Goal: Task Accomplishment & Management: Use online tool/utility

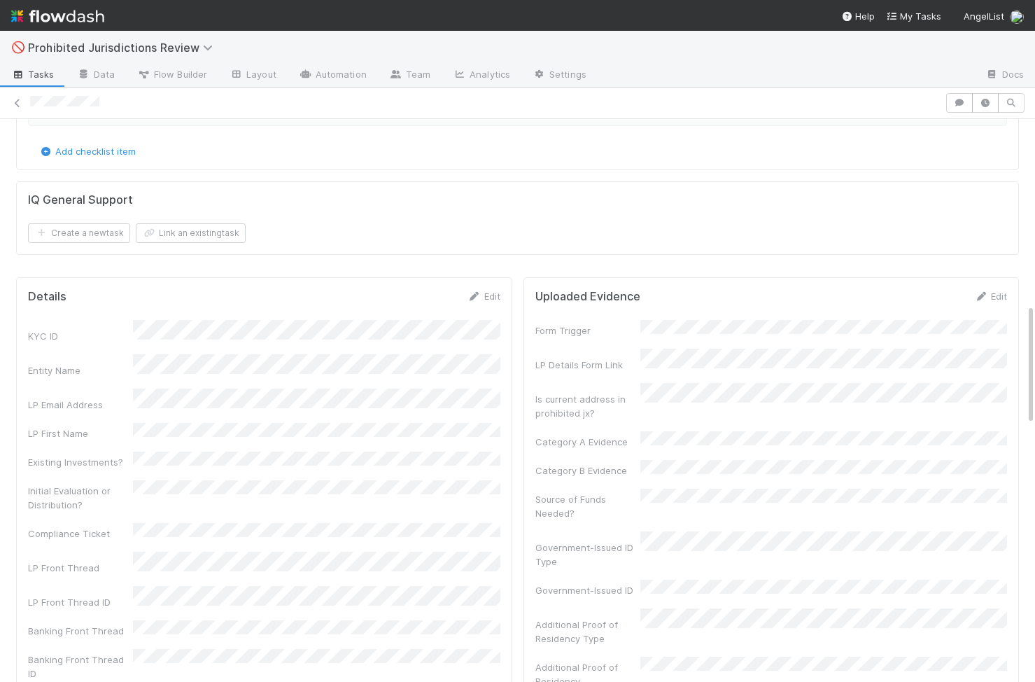
scroll to position [859, 0]
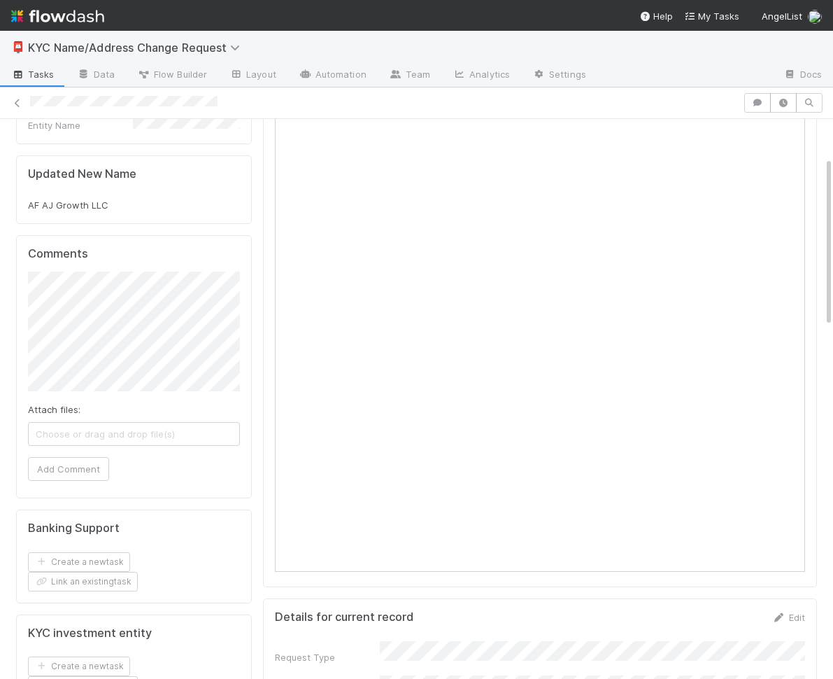
scroll to position [123, 0]
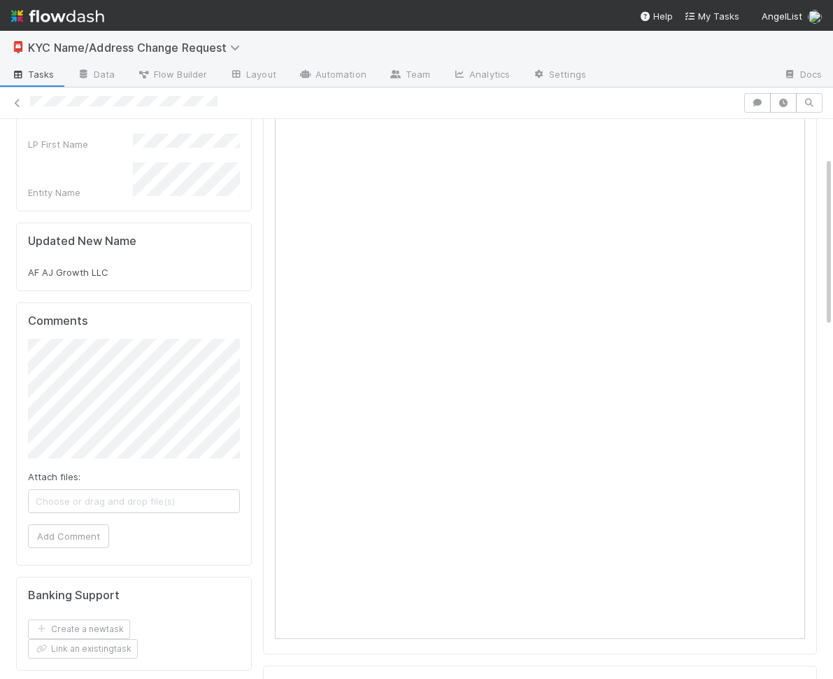
click at [16, 394] on div "Comments Attach files: Choose or drag and drop file(s) Add Comment" at bounding box center [134, 434] width 236 height 264
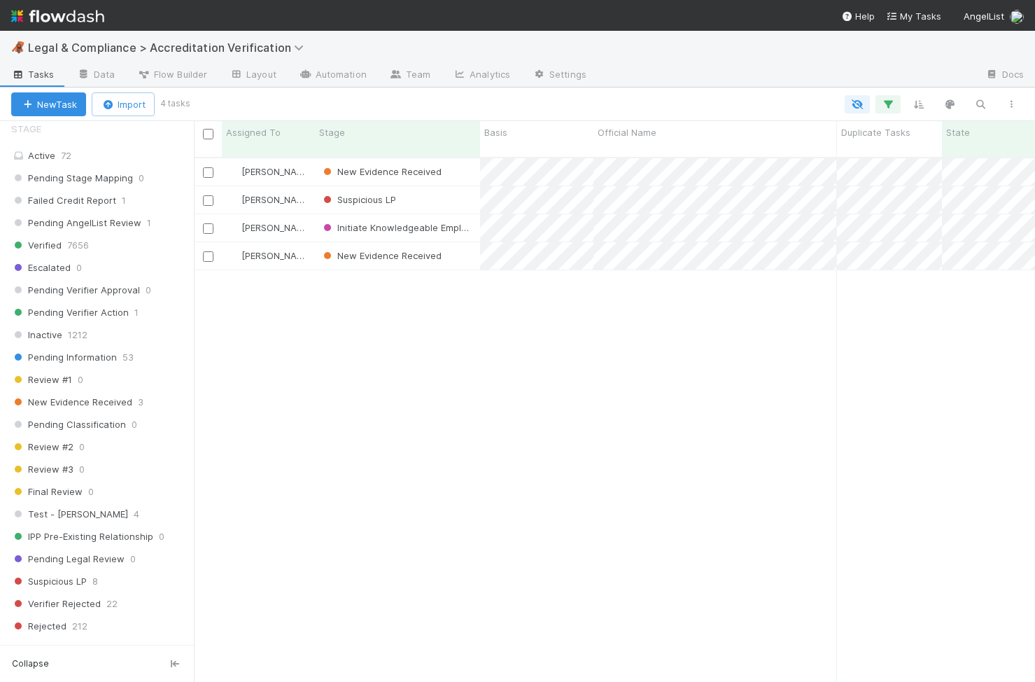
scroll to position [337, 0]
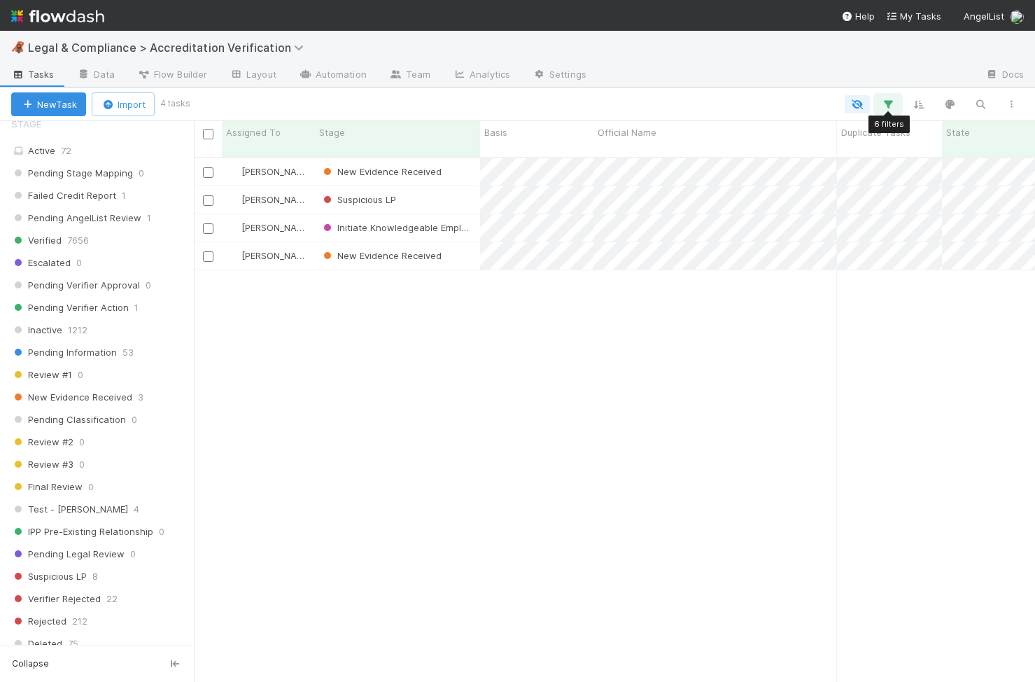
click at [892, 98] on icon "button" at bounding box center [888, 104] width 14 height 13
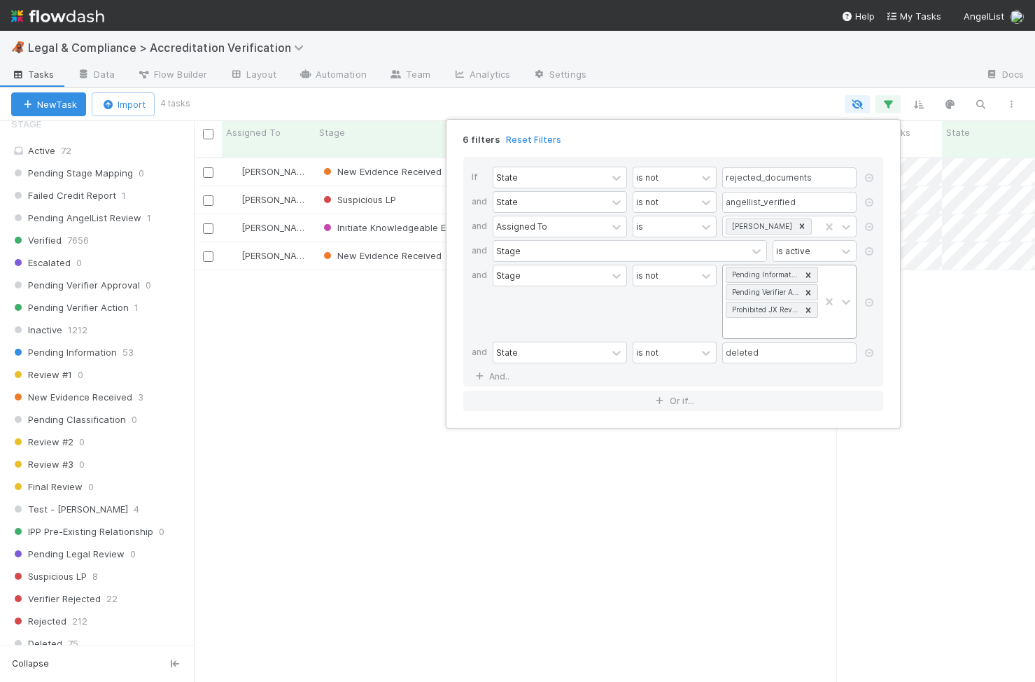
scroll to position [1, 0]
click at [815, 325] on div "Pending Information Pending Verifier Action Prohibited JX Review" at bounding box center [771, 301] width 97 height 73
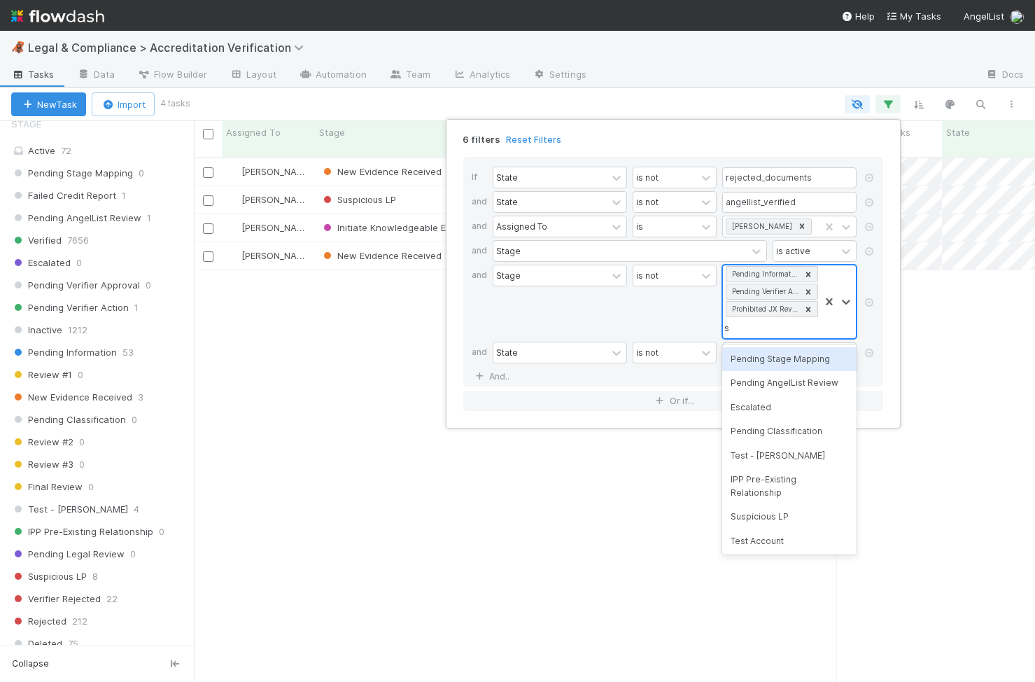
type input "sus"
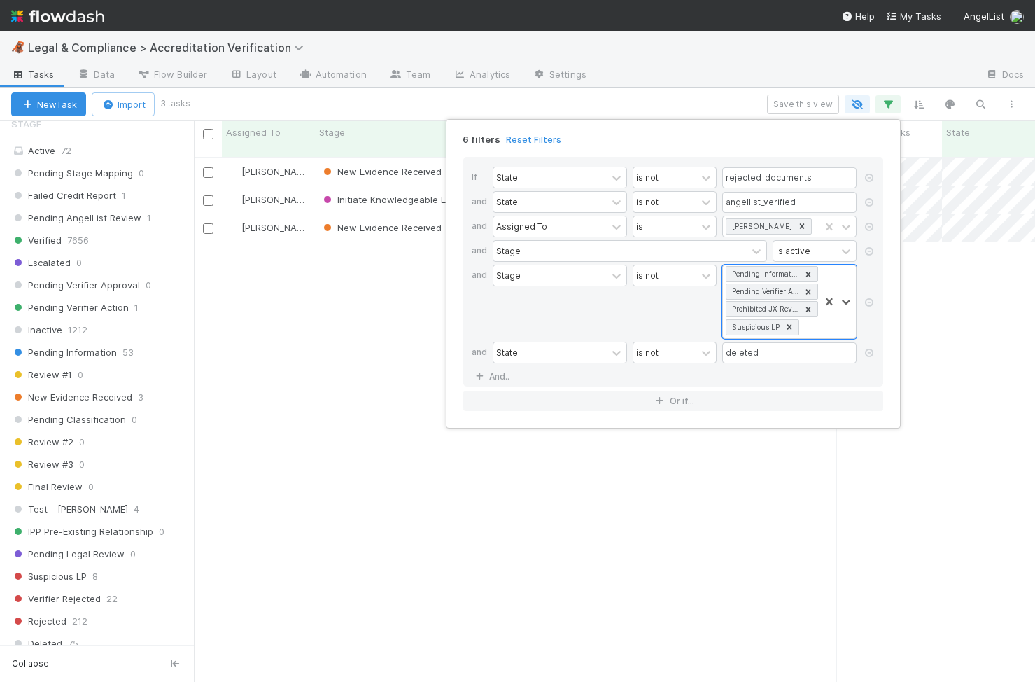
scroll to position [535, 841]
click at [827, 505] on div "6 filters Reset Filters If State is not rejected_documents and State is not ang…" at bounding box center [517, 341] width 1035 height 682
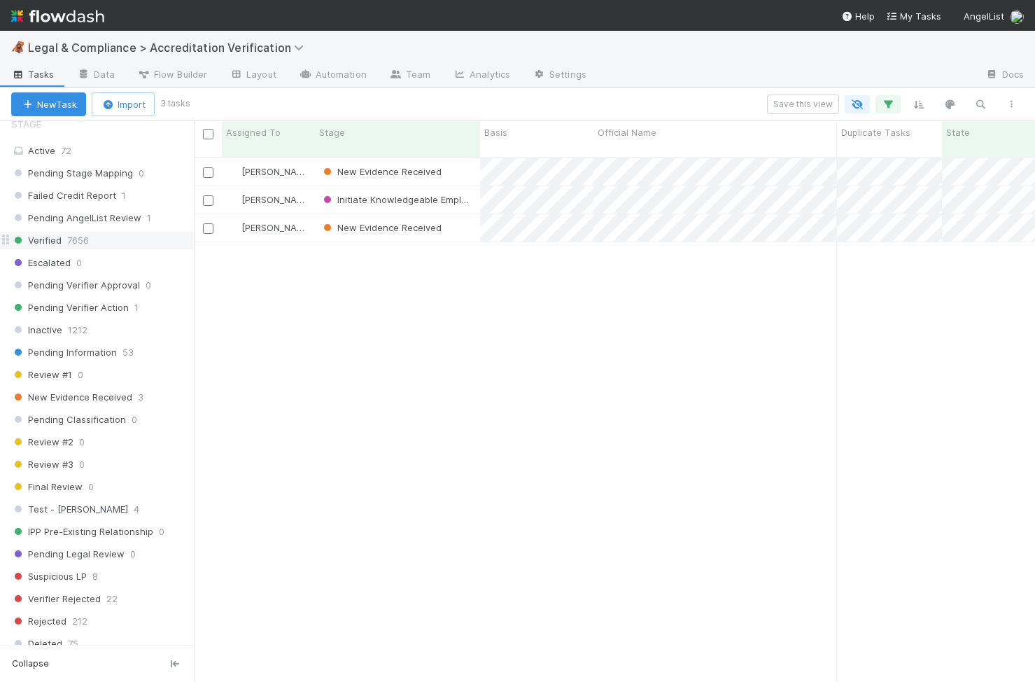
scroll to position [0, 0]
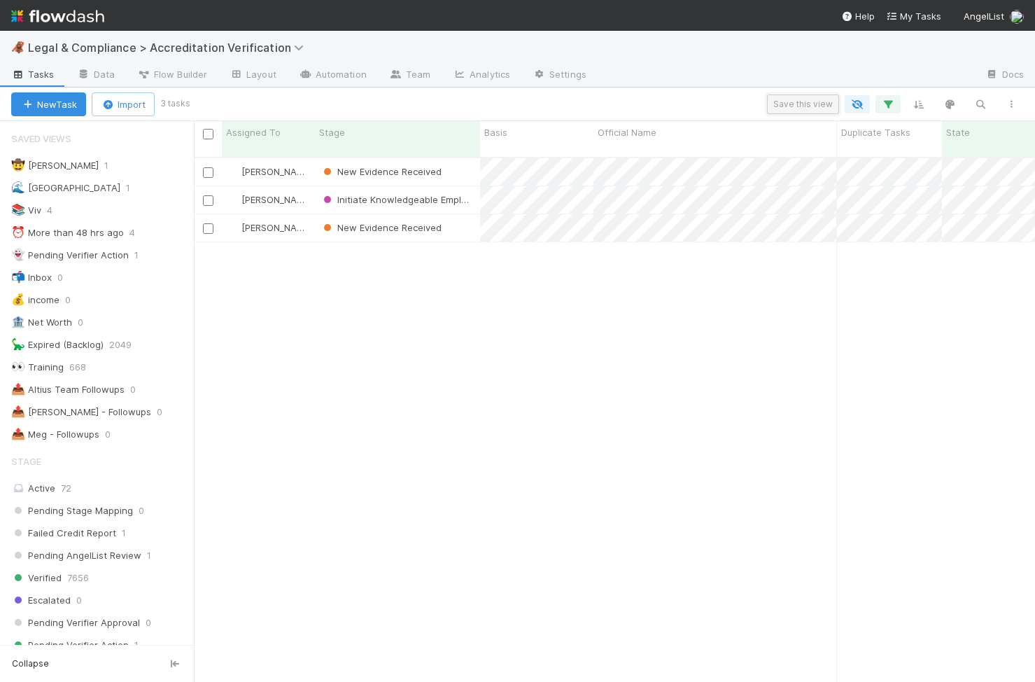
click at [827, 107] on button "Save this view" at bounding box center [803, 104] width 72 height 20
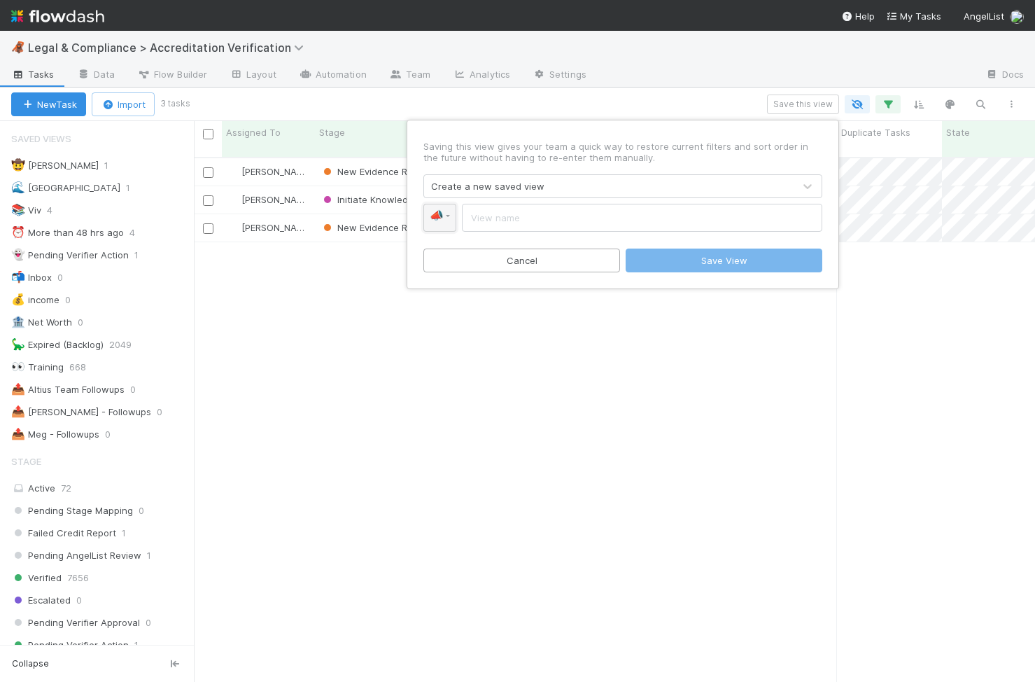
click at [439, 220] on span "📣" at bounding box center [437, 215] width 14 height 12
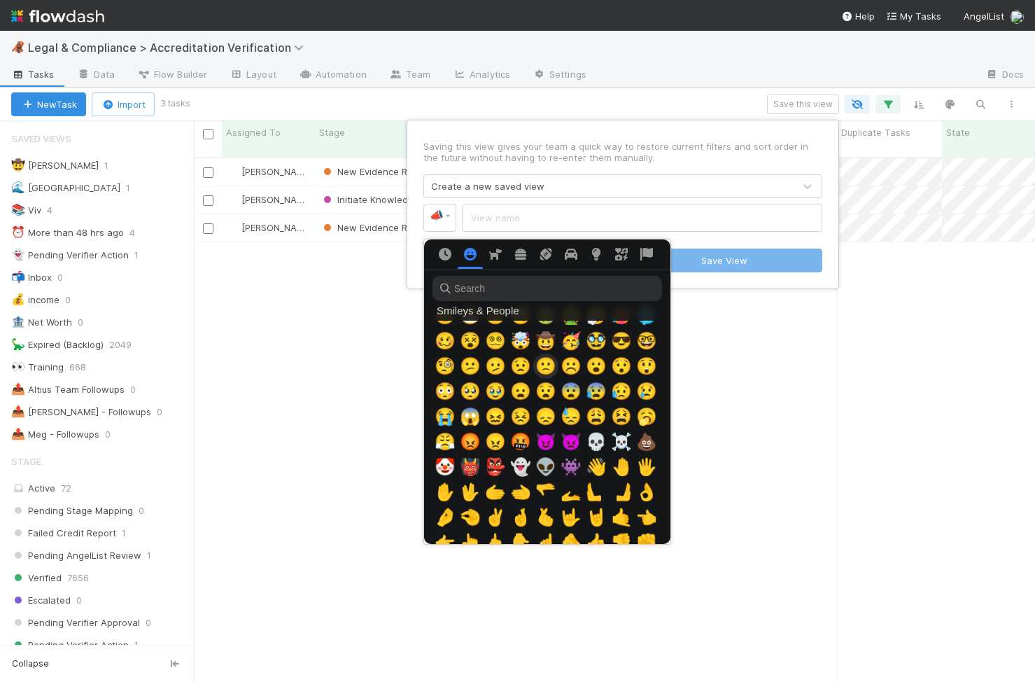
scroll to position [247, 0]
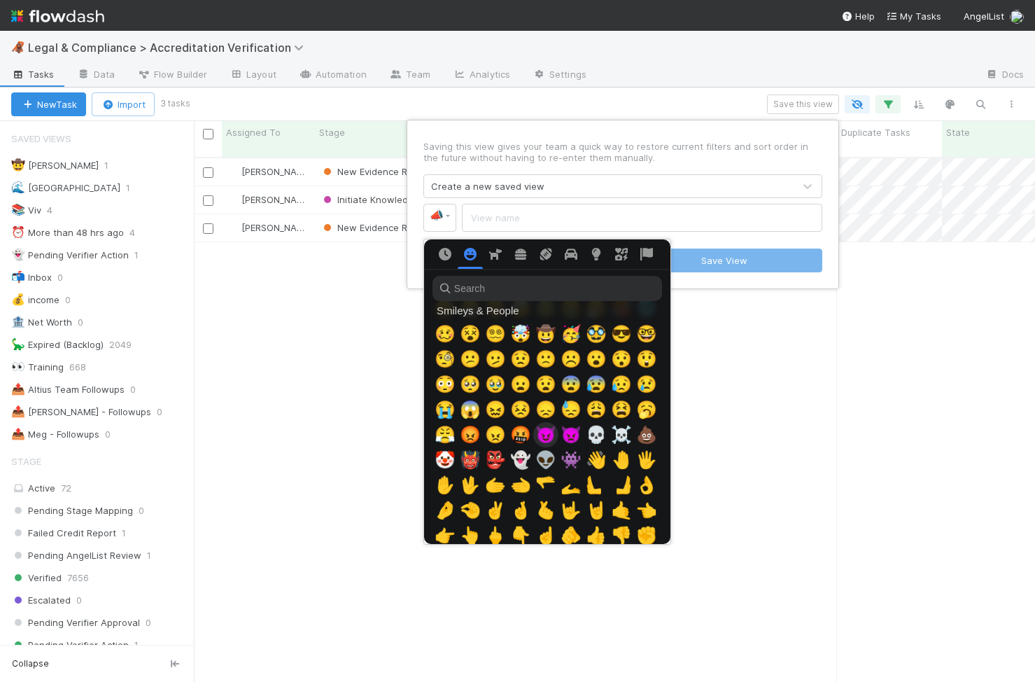
click at [548, 440] on span "😈" at bounding box center [545, 435] width 21 height 20
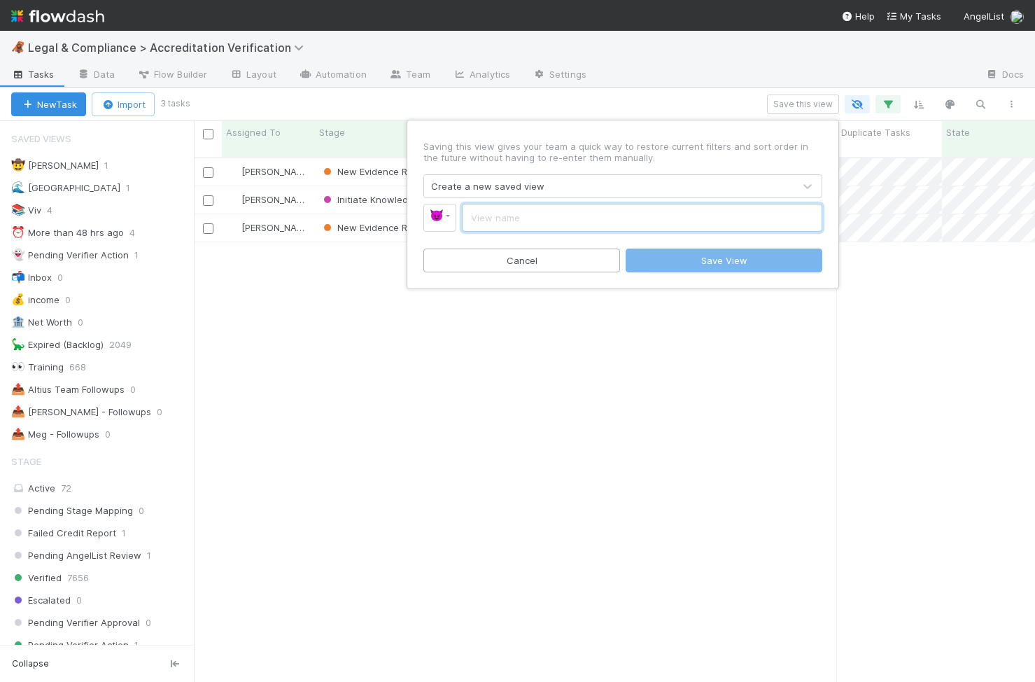
click at [678, 220] on input "text" at bounding box center [642, 218] width 360 height 28
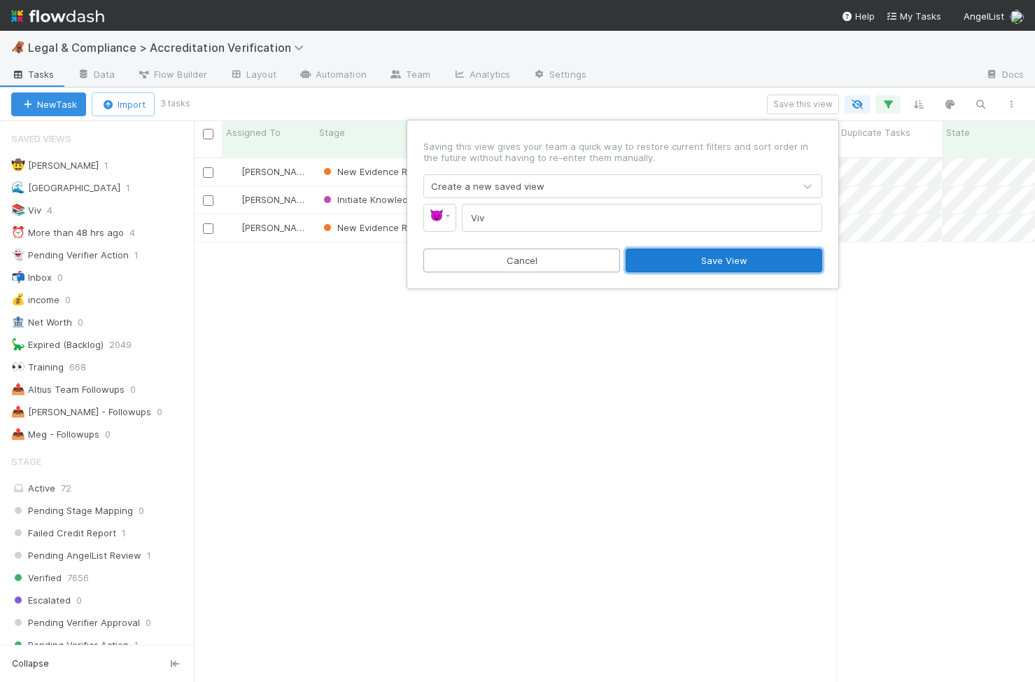
click at [750, 256] on button "Save View" at bounding box center [724, 260] width 197 height 24
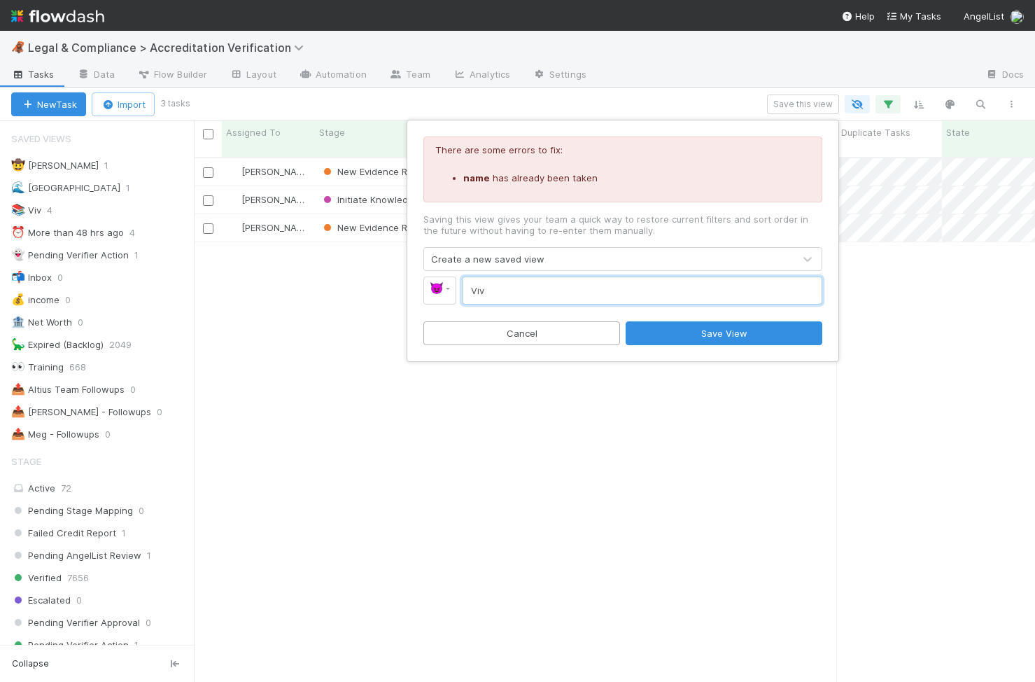
click at [570, 290] on input "Viv" at bounding box center [642, 290] width 360 height 28
type input "Vivv"
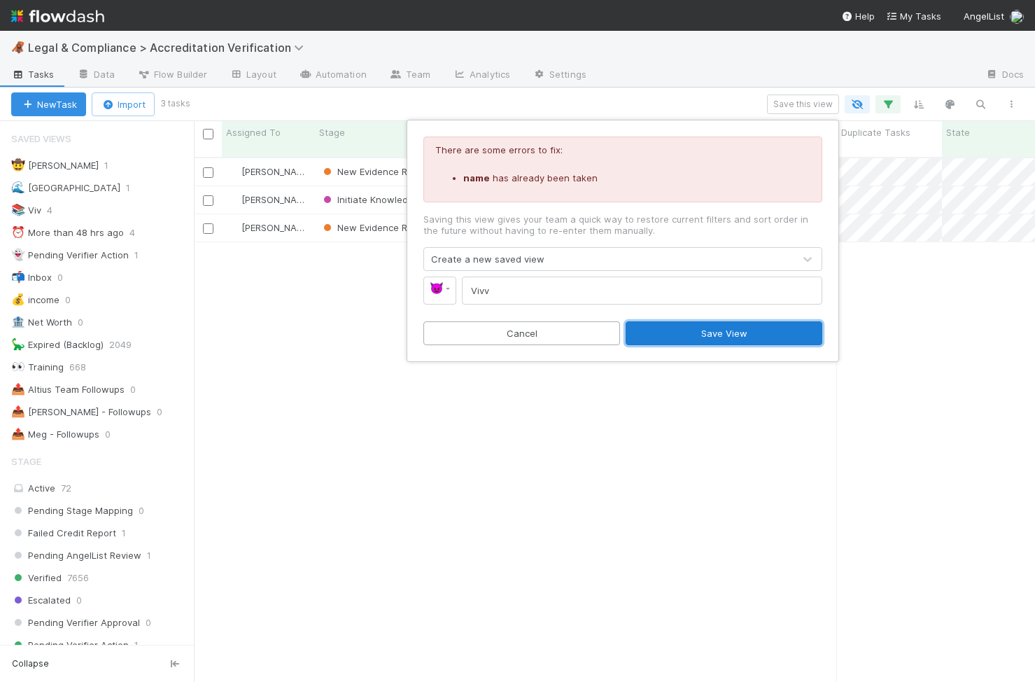
click at [731, 334] on button "Save View" at bounding box center [724, 333] width 197 height 24
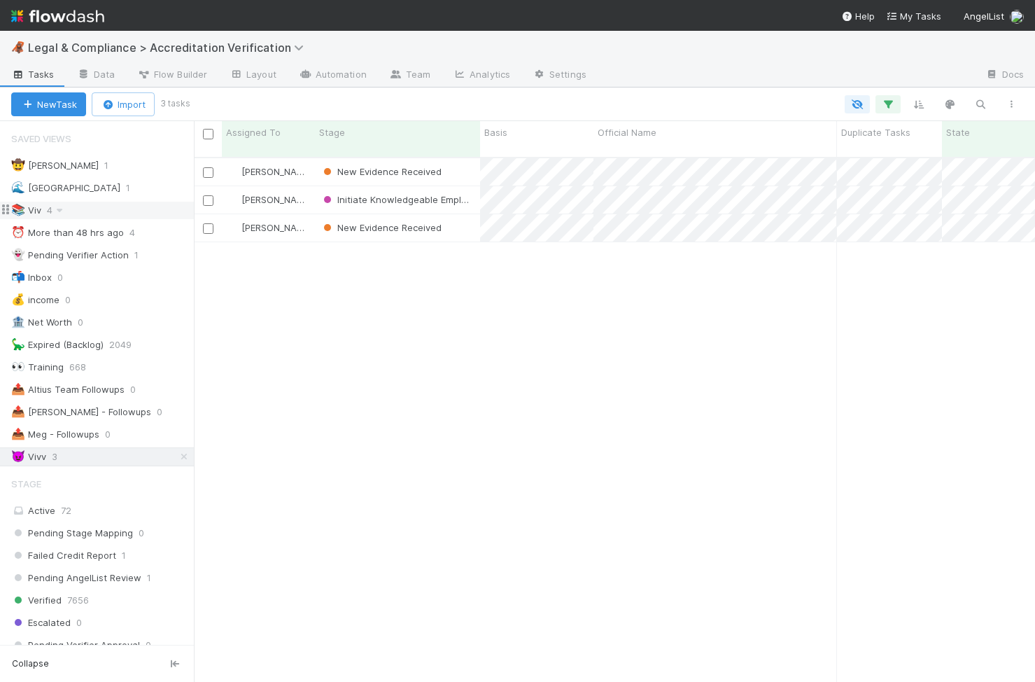
click at [7, 206] on icon at bounding box center [5, 209] width 11 height 11
click at [61, 210] on icon at bounding box center [59, 210] width 14 height 9
click at [86, 313] on span "Delete this view" at bounding box center [113, 316] width 71 height 11
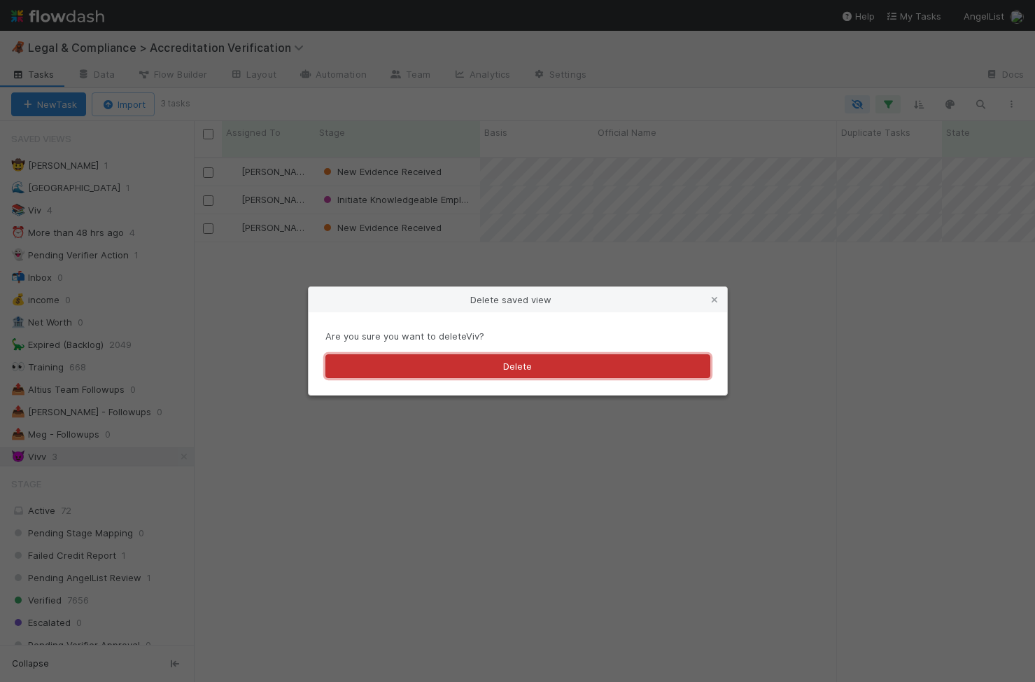
click at [523, 365] on button "Delete" at bounding box center [517, 366] width 385 height 24
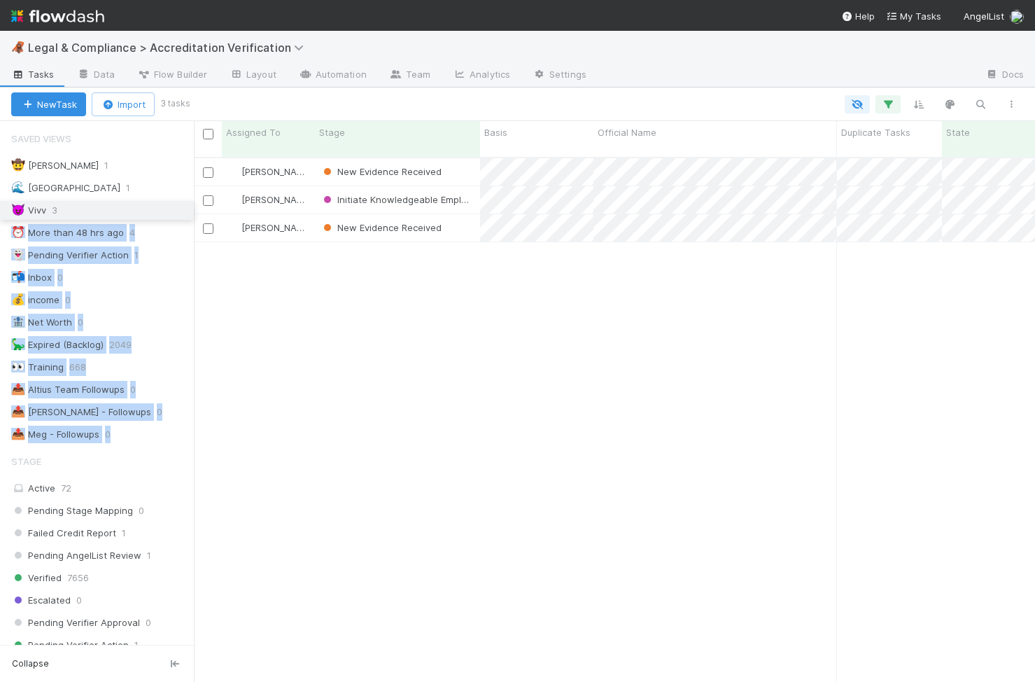
drag, startPoint x: 9, startPoint y: 432, endPoint x: 16, endPoint y: 209, distance: 224.0
click at [16, 209] on div "🤠 Haley O'Brien 1 🌊 Madison 1 ⏰ More than 48 hrs ago 4 👻 Pending Verifier Actio…" at bounding box center [97, 300] width 194 height 288
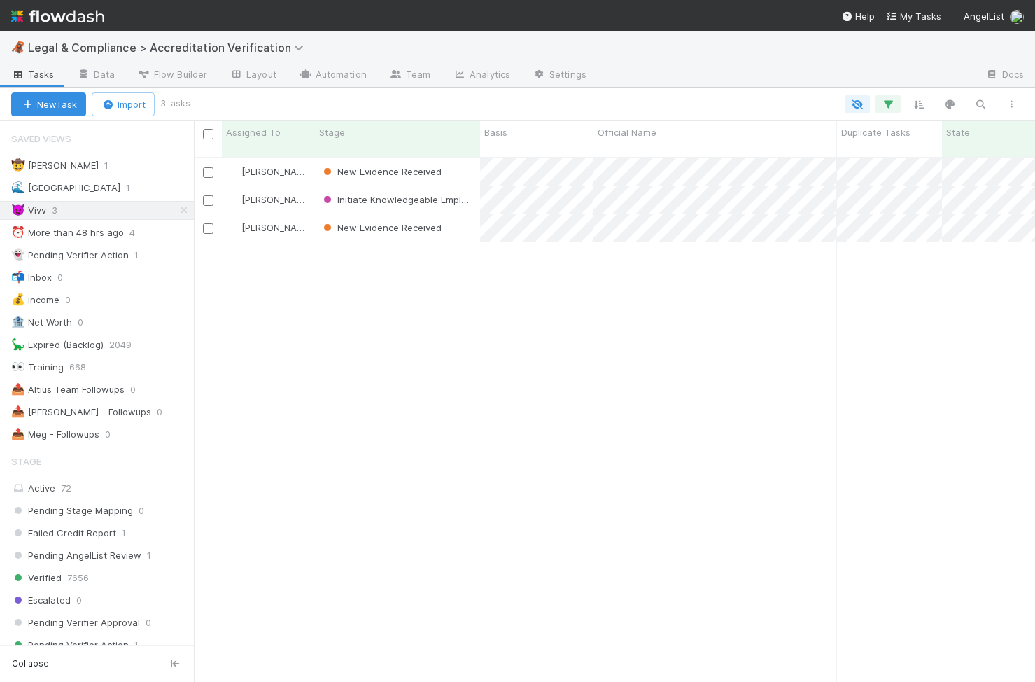
click at [244, 341] on div "Viv Hong New Evidence Received 9/3/25, 7:01:13 AM 9/1/25, 4:37:40 PM 1 0 0 0 0 …" at bounding box center [614, 425] width 841 height 535
click at [60, 210] on icon at bounding box center [64, 210] width 14 height 9
click at [83, 302] on div "Rename this view" at bounding box center [119, 296] width 142 height 21
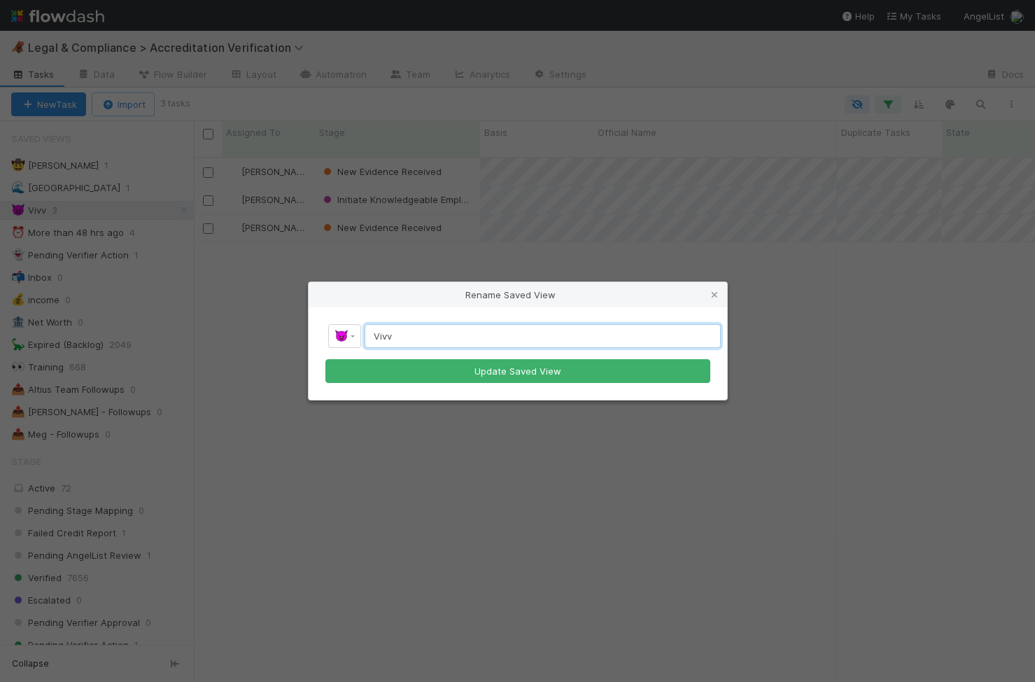
click at [404, 337] on input "Vivv" at bounding box center [543, 336] width 356 height 24
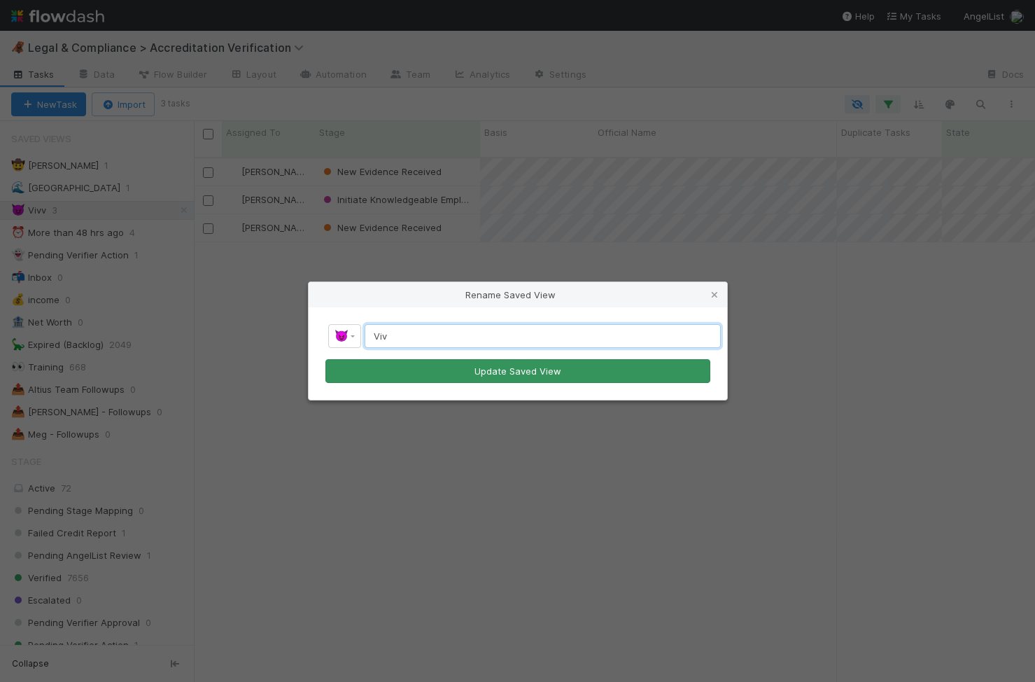
type input "Viv"
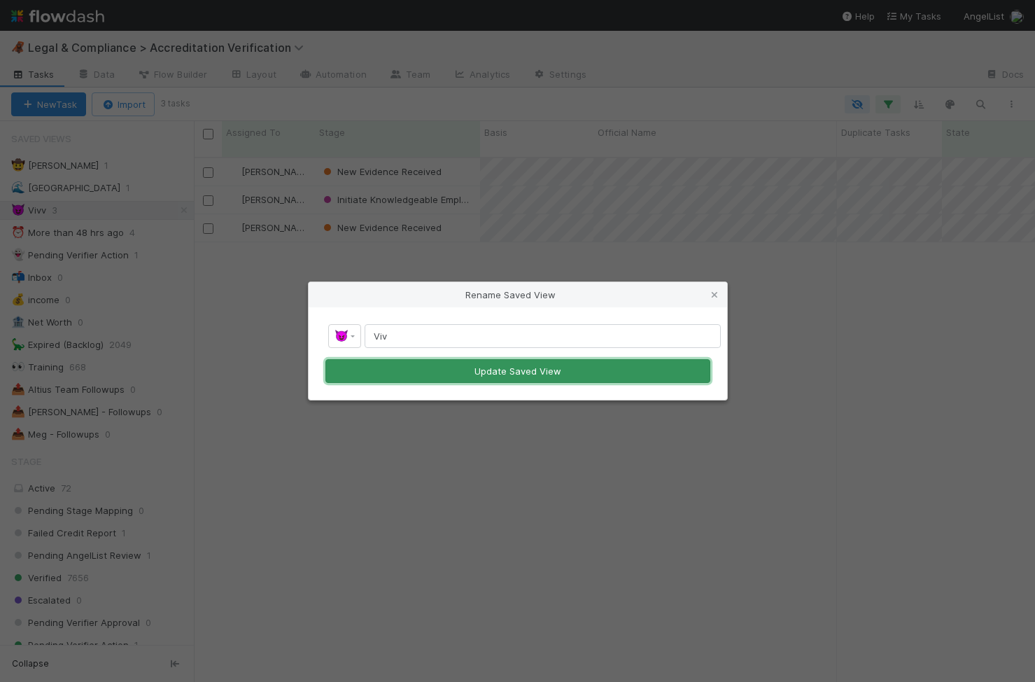
click at [414, 364] on button "Update Saved View" at bounding box center [517, 371] width 385 height 24
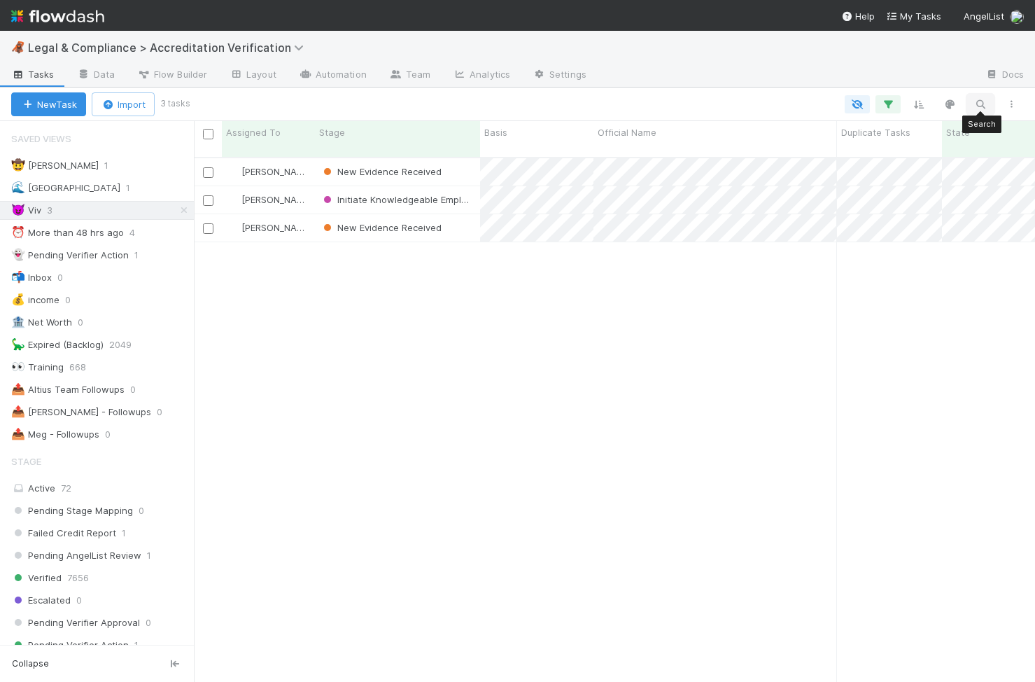
click at [985, 105] on icon "button" at bounding box center [980, 104] width 14 height 13
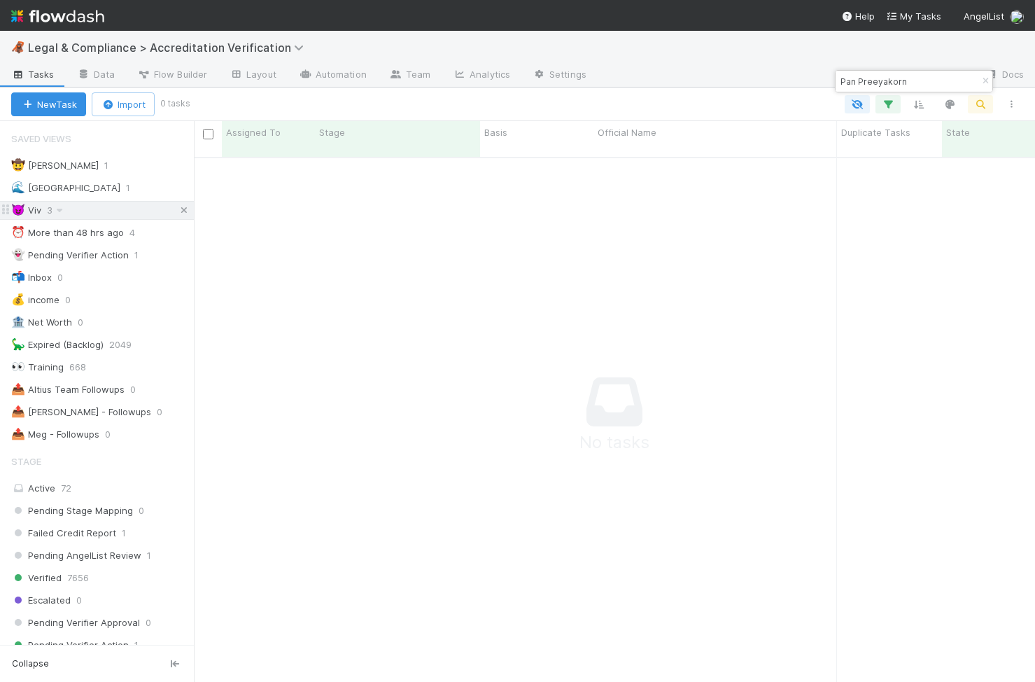
scroll to position [535, 841]
type input "Pan Preeyakorn"
click at [186, 209] on icon at bounding box center [184, 210] width 14 height 9
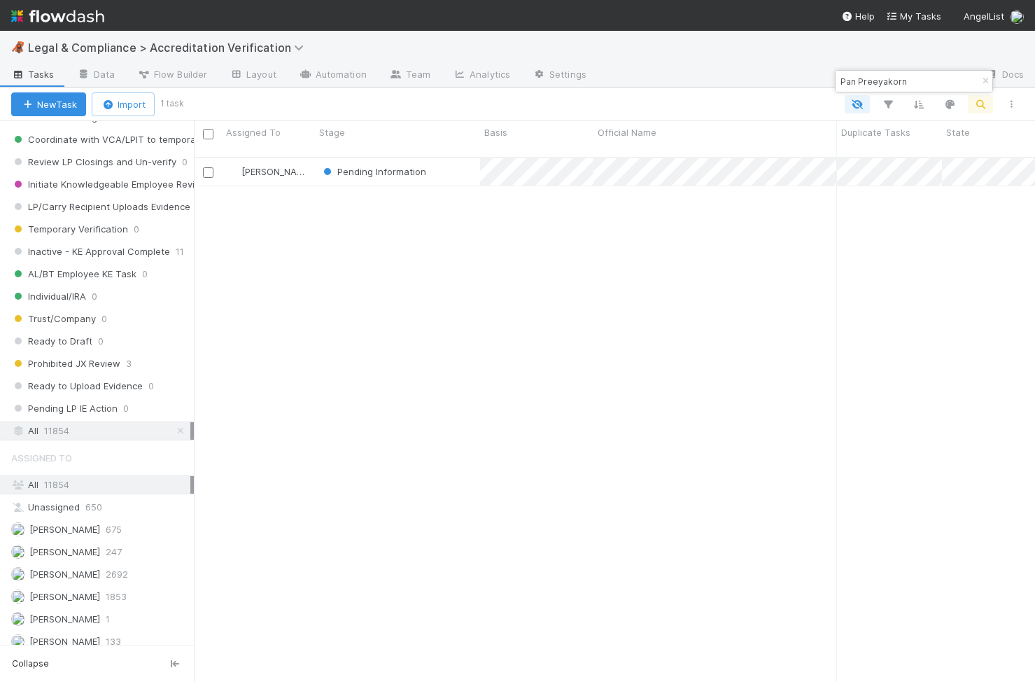
scroll to position [535, 841]
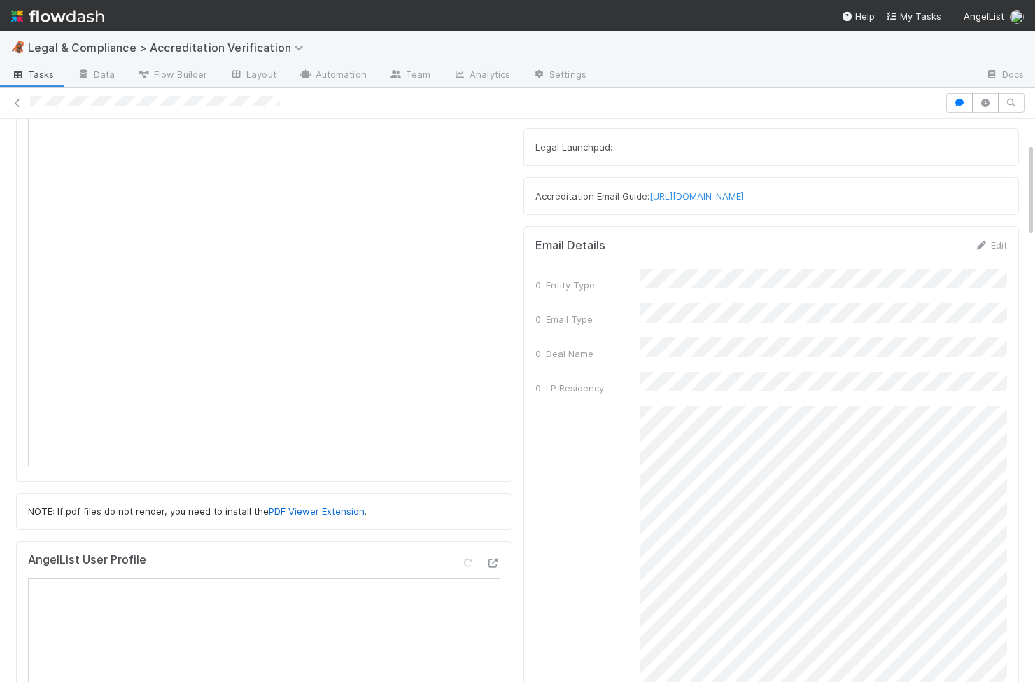
scroll to position [105, 0]
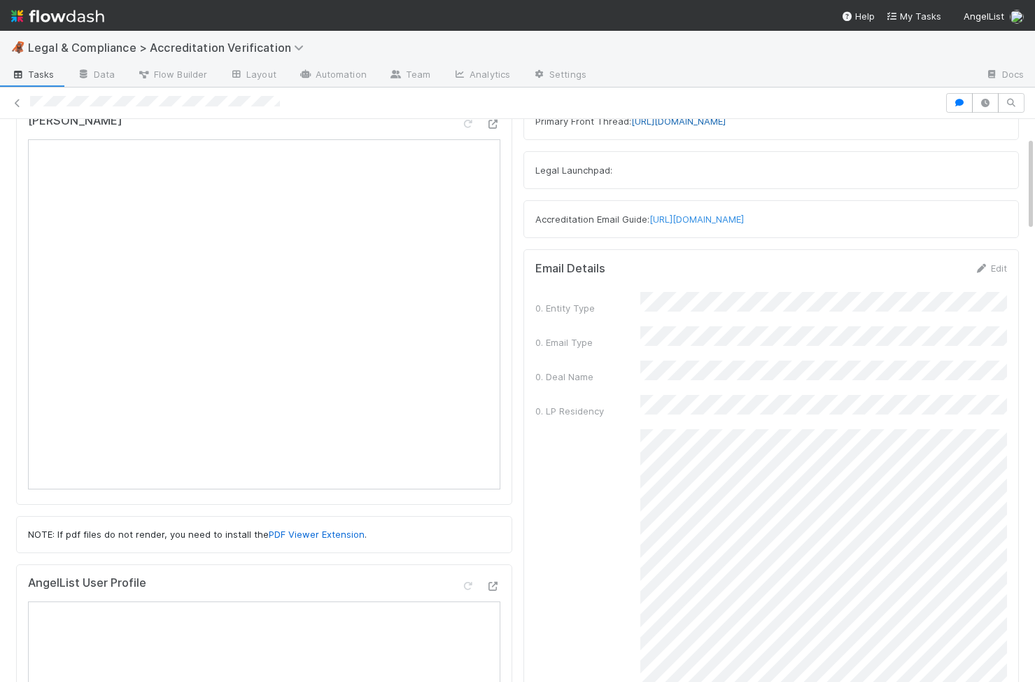
click at [726, 124] on link "https://app.frontapp.com/open/cnv_qqsard3" at bounding box center [678, 120] width 94 height 11
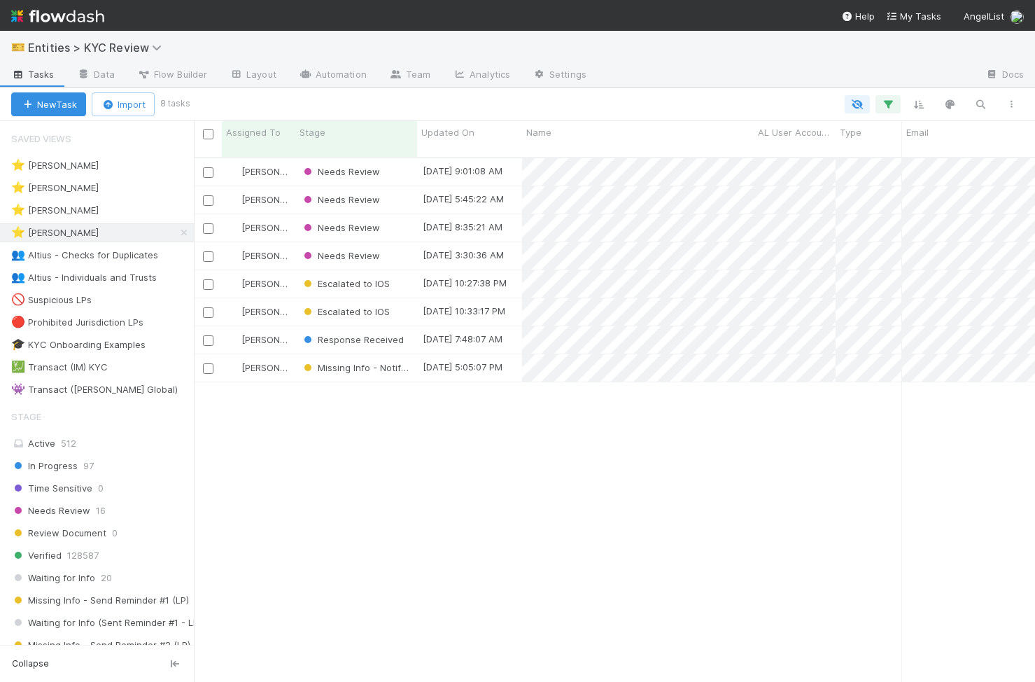
scroll to position [535, 841]
click at [387, 334] on span "Response Received" at bounding box center [352, 339] width 103 height 11
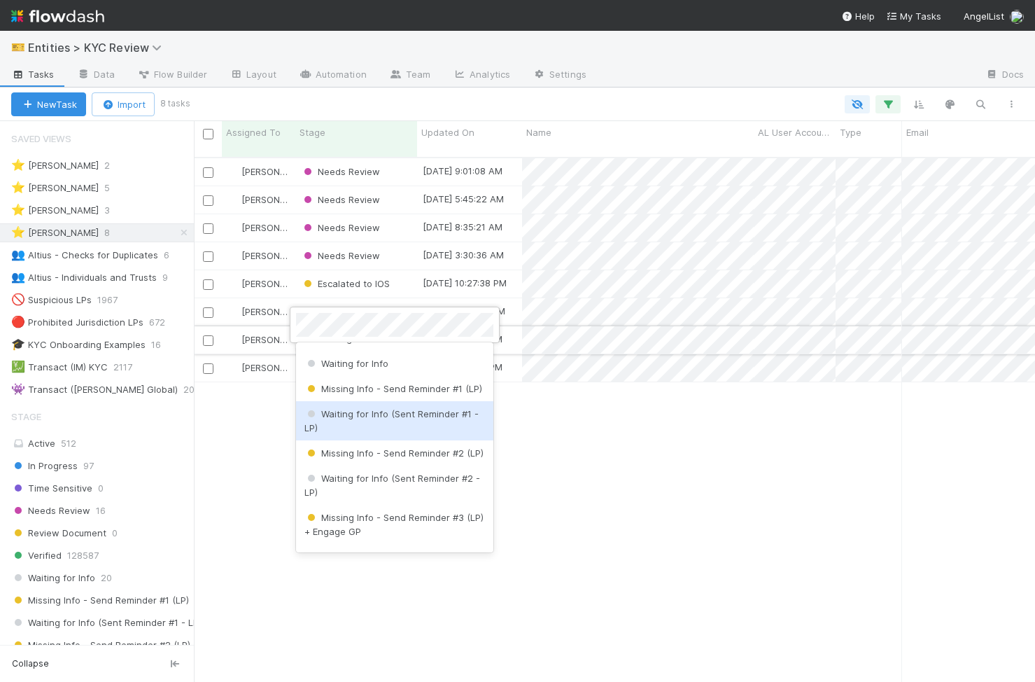
scroll to position [0, 0]
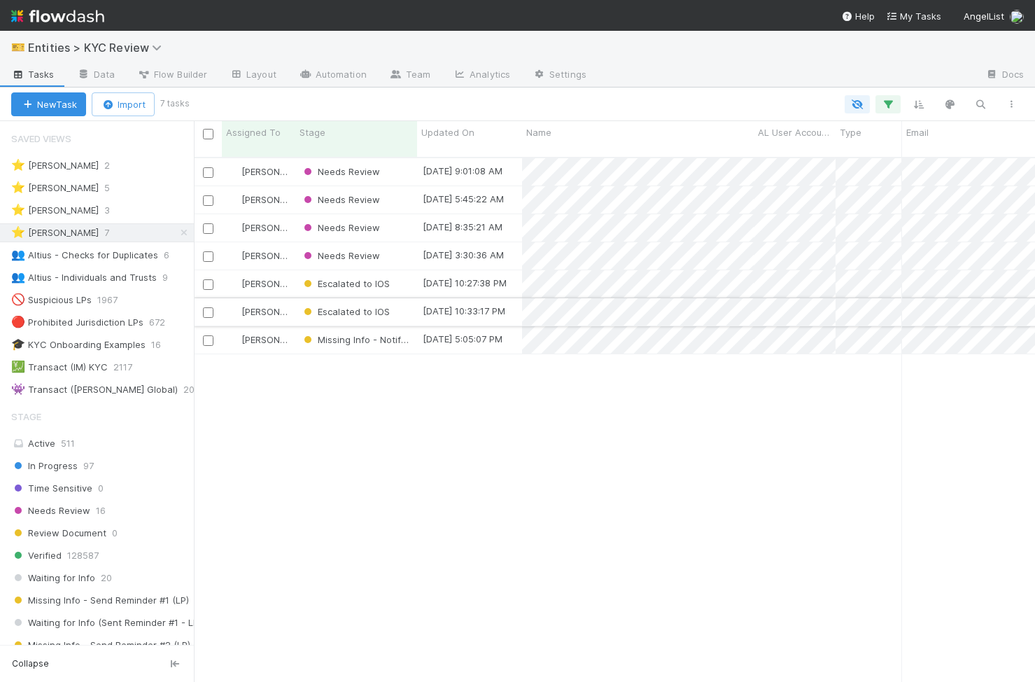
click at [404, 298] on div "Escalated to IOS" at bounding box center [356, 311] width 122 height 27
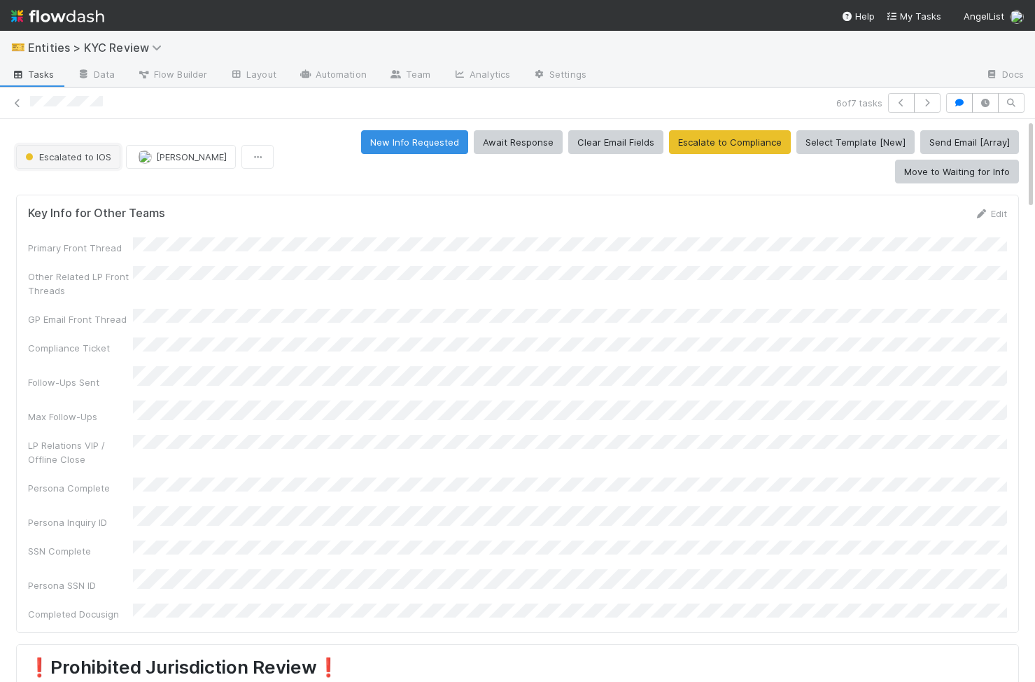
click at [96, 151] on span "Escalated to IOS" at bounding box center [66, 156] width 89 height 11
click at [108, 150] on button "Escalated to IOS" at bounding box center [68, 157] width 104 height 24
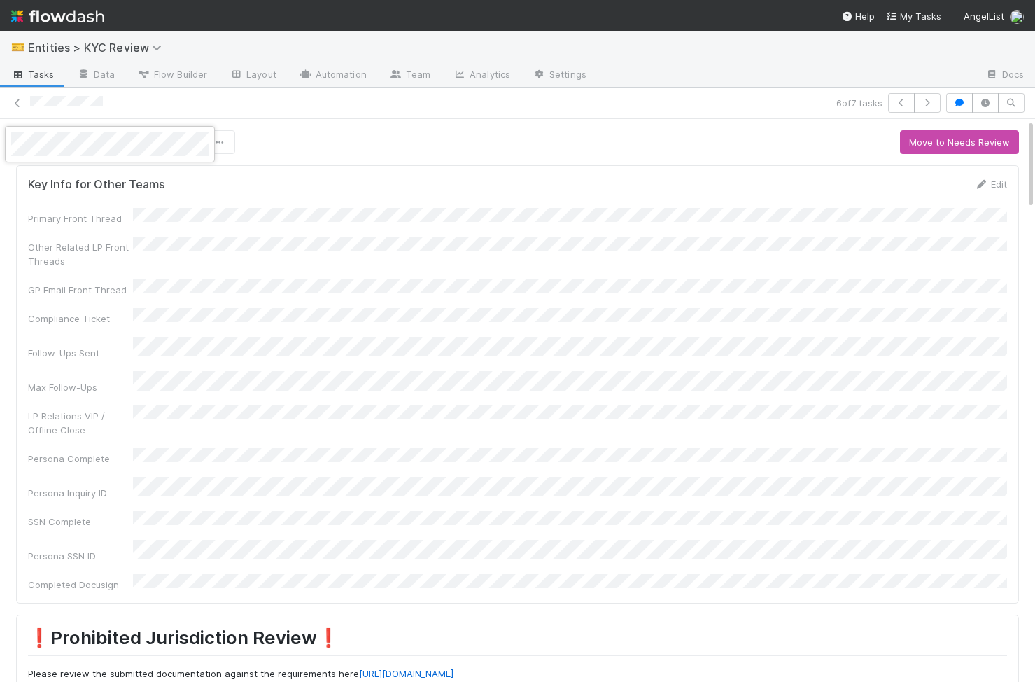
click at [411, 254] on div at bounding box center [517, 341] width 1035 height 682
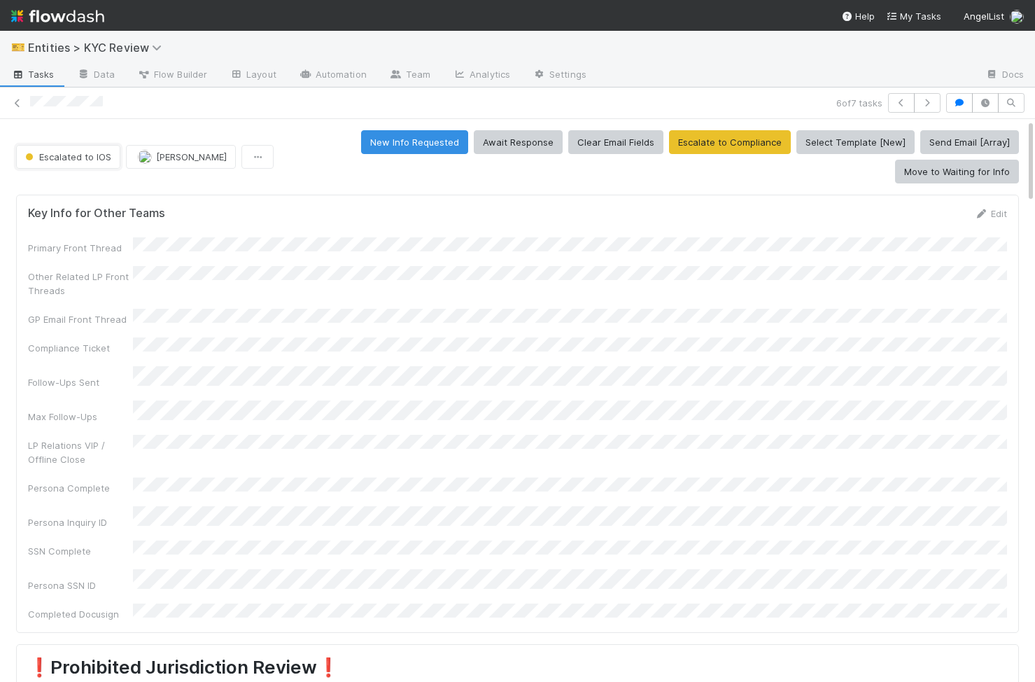
click at [60, 148] on button "Escalated to IOS" at bounding box center [68, 157] width 104 height 24
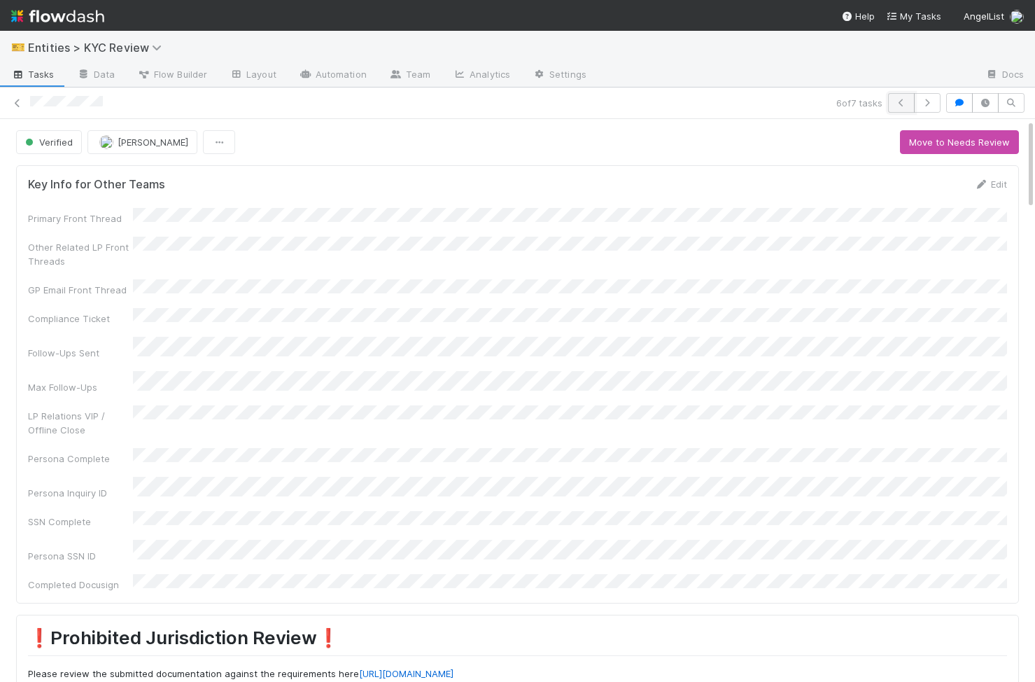
click at [904, 99] on icon "button" at bounding box center [901, 103] width 14 height 8
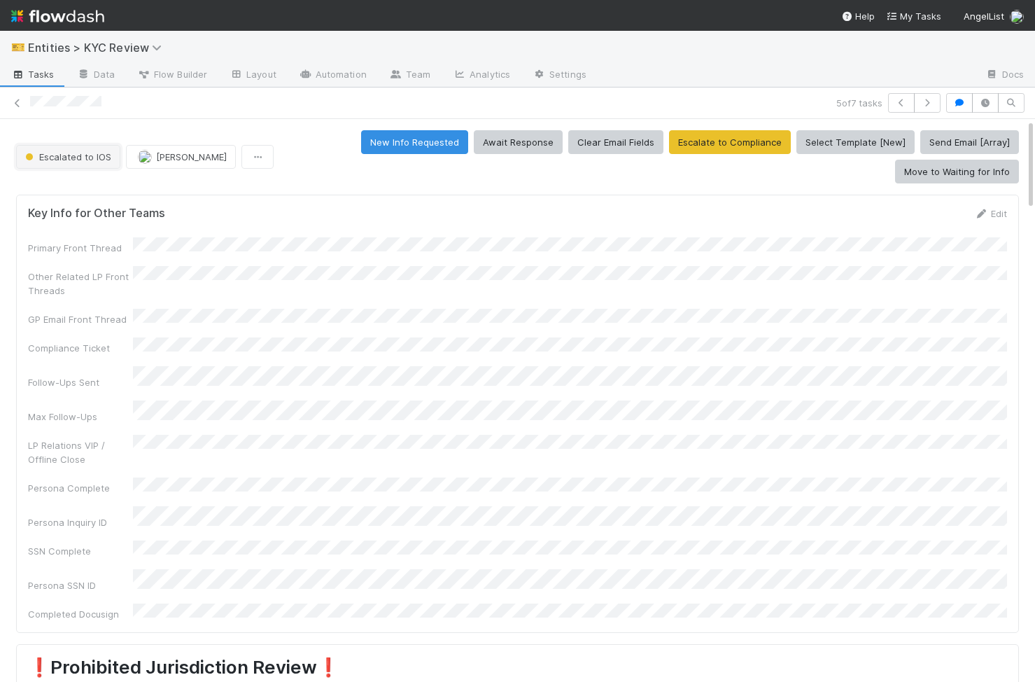
click at [84, 151] on span "Escalated to IOS" at bounding box center [66, 156] width 89 height 11
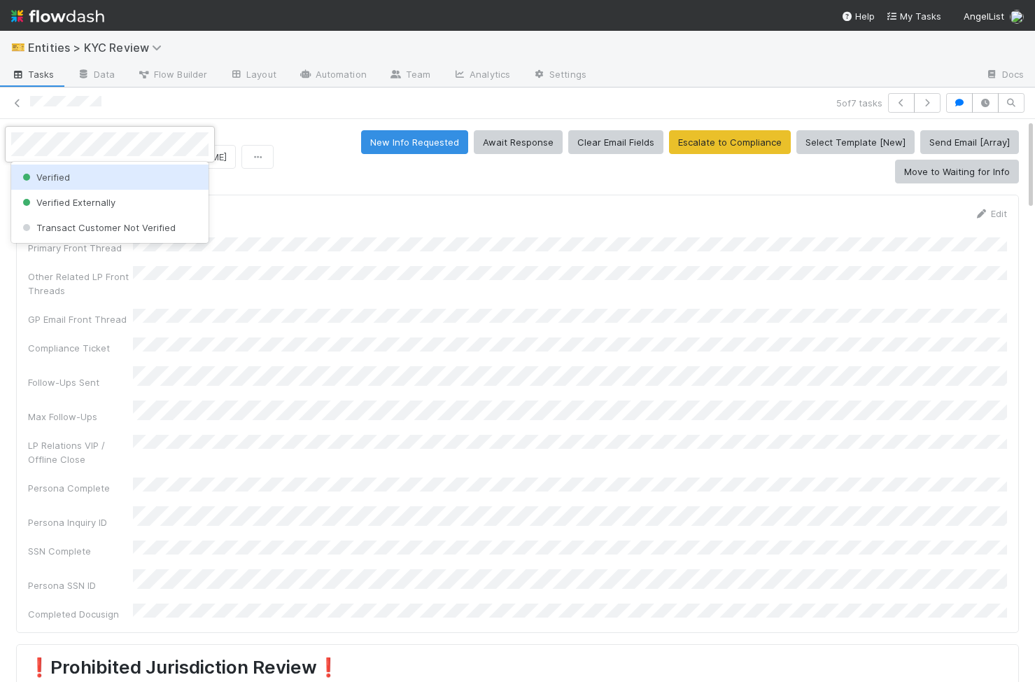
click at [39, 182] on div "Verified" at bounding box center [109, 176] width 197 height 25
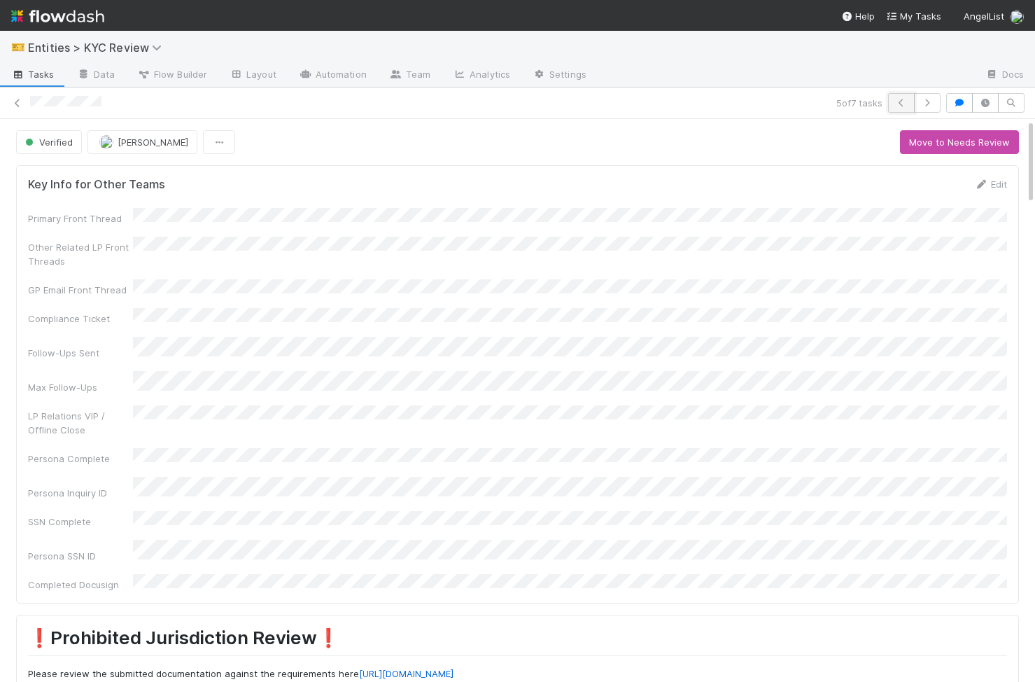
click at [895, 104] on icon "button" at bounding box center [901, 103] width 14 height 8
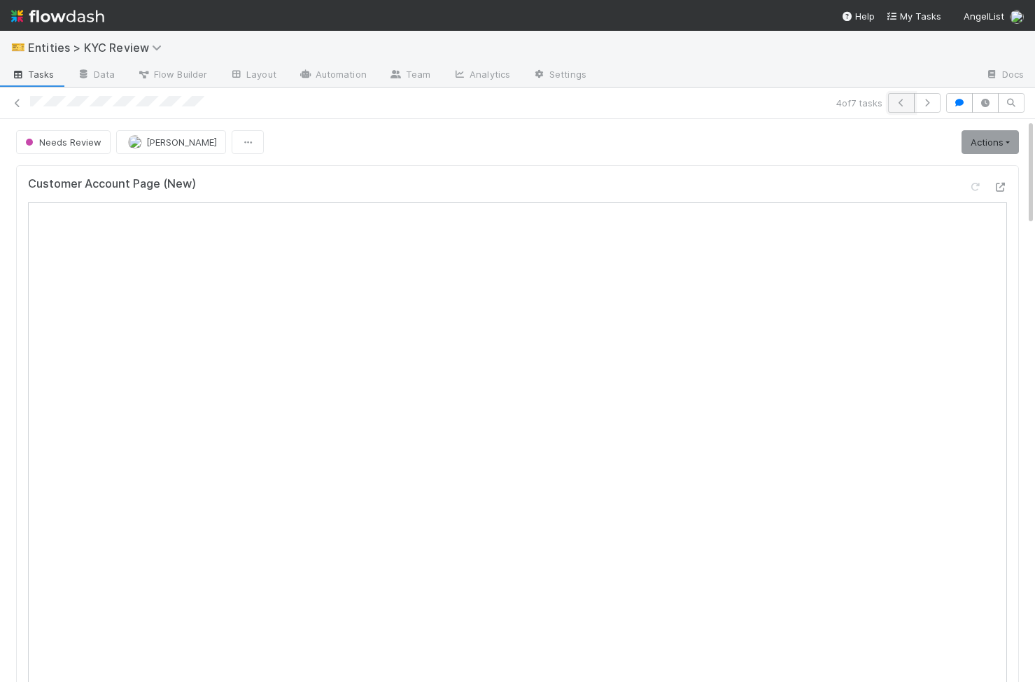
click at [889, 95] on button "button" at bounding box center [901, 103] width 27 height 20
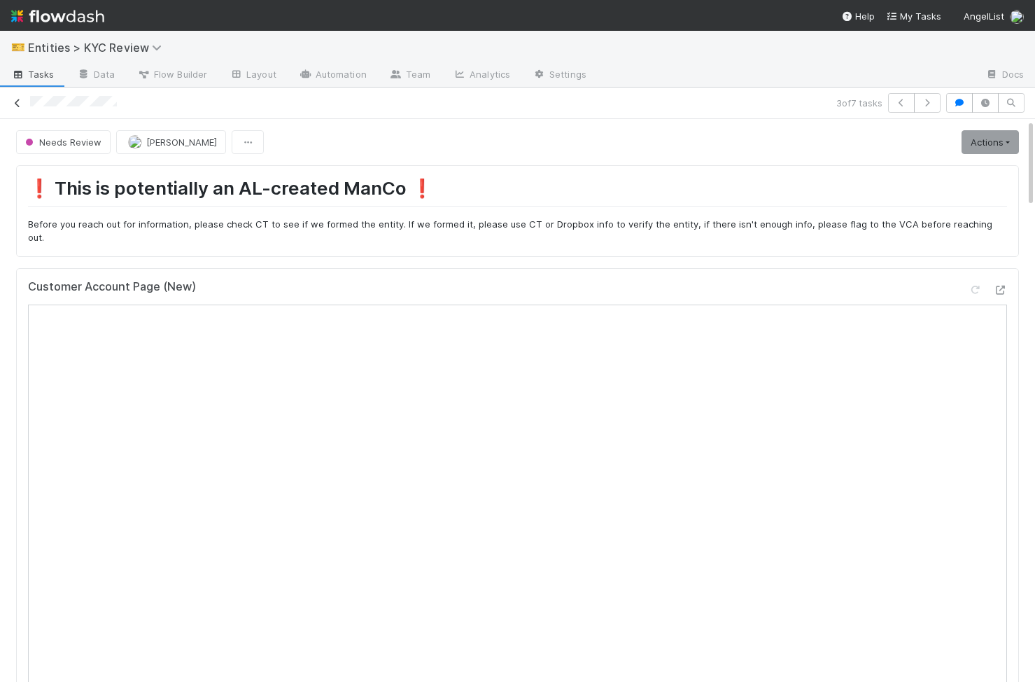
click at [18, 101] on icon at bounding box center [17, 103] width 14 height 9
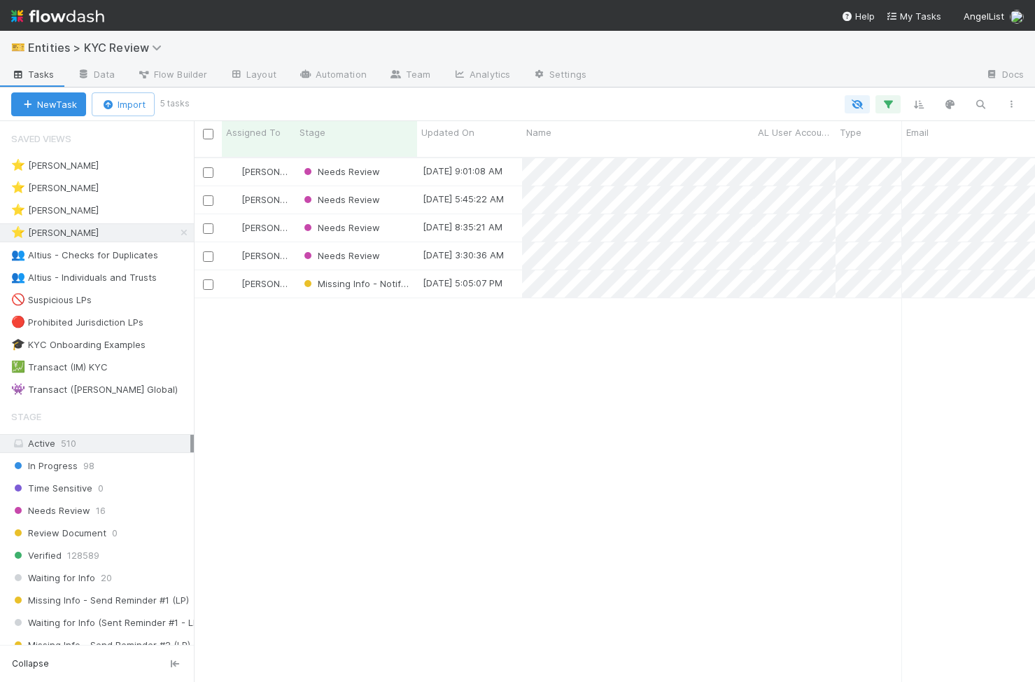
scroll to position [0, 1]
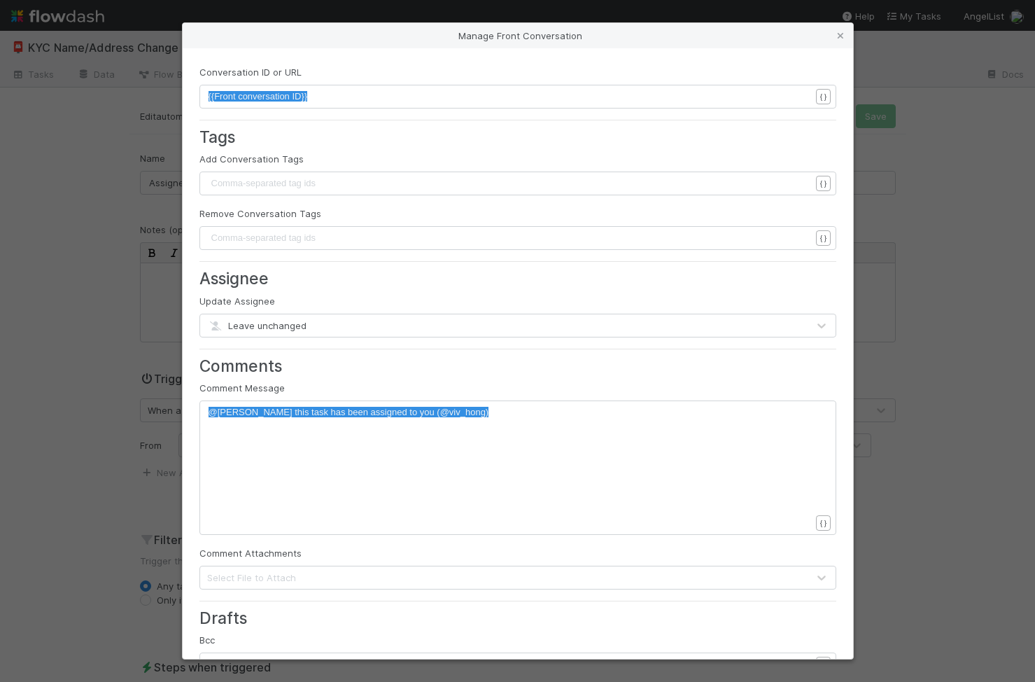
scroll to position [1, 0]
click at [115, 371] on div "Manage Front Conversation Conversation ID or URL {{Front conversation ID}} x {{…" at bounding box center [517, 341] width 1035 height 682
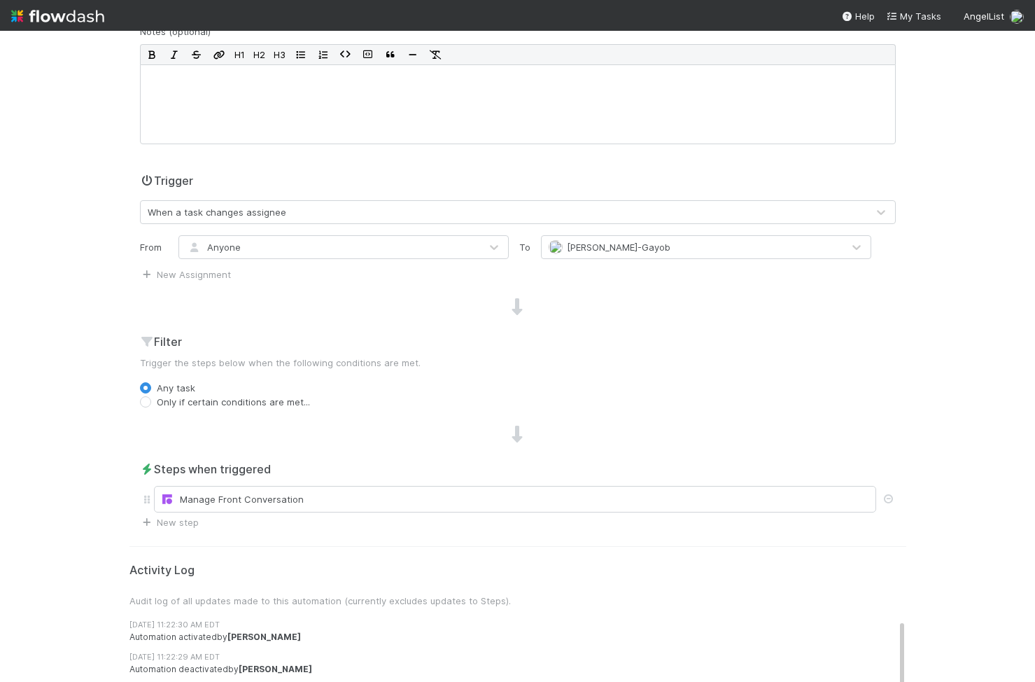
scroll to position [0, 0]
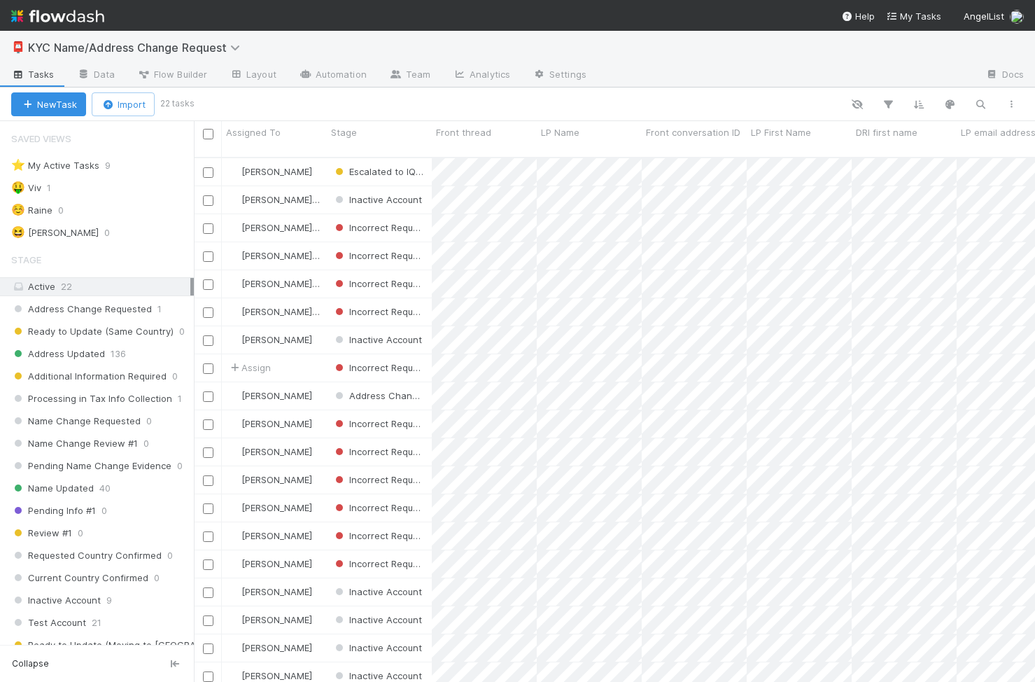
scroll to position [0, 1]
click at [148, 179] on div "🤑 Viv 1" at bounding box center [102, 187] width 183 height 17
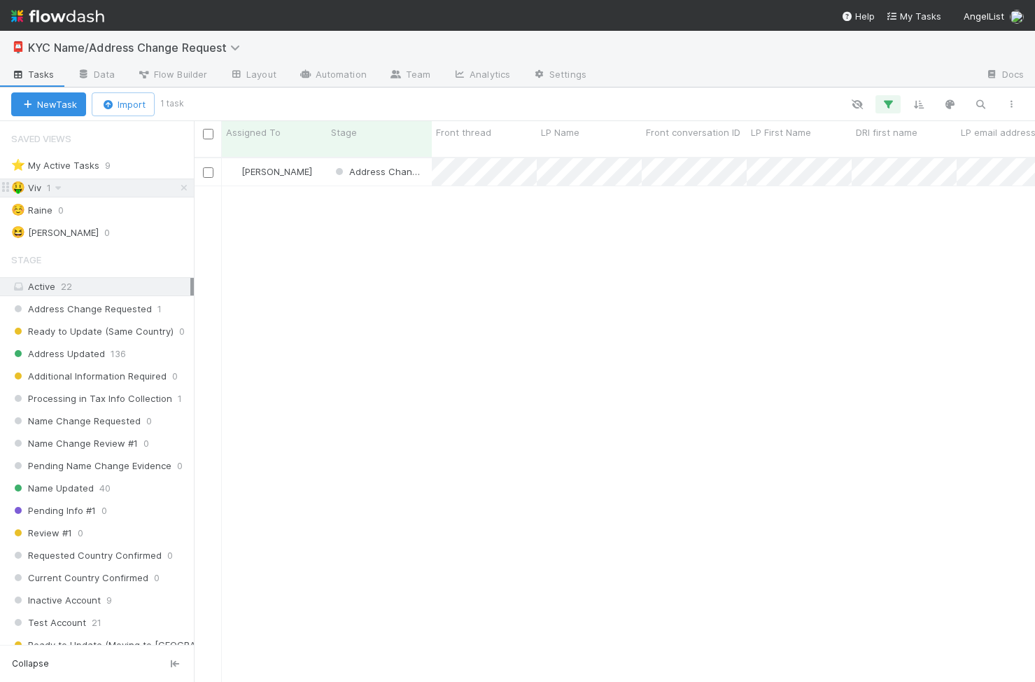
scroll to position [535, 841]
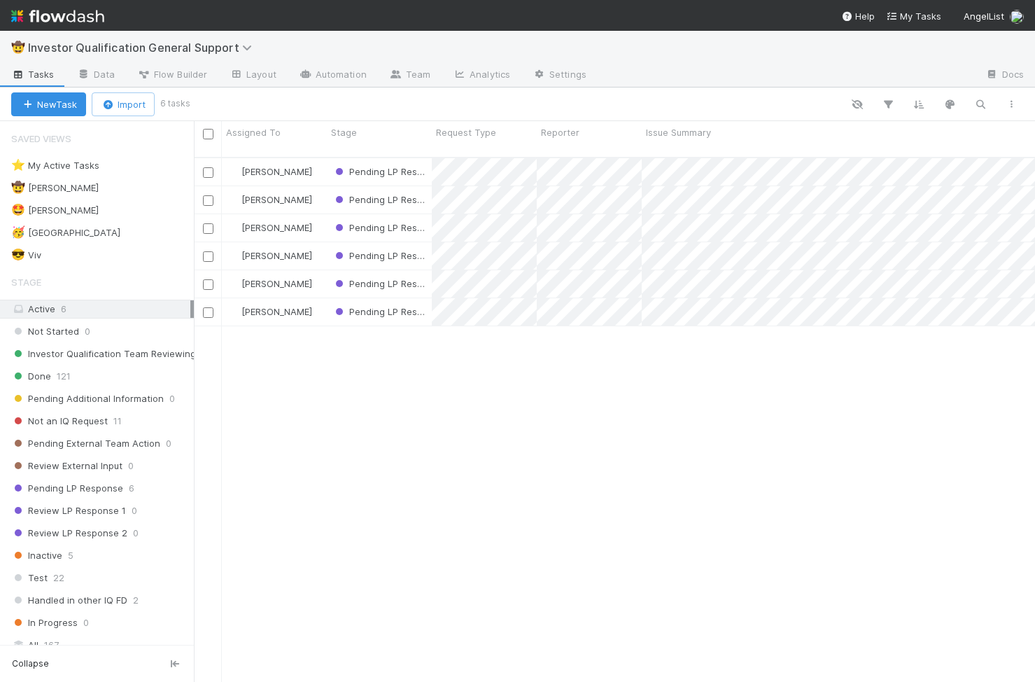
scroll to position [535, 841]
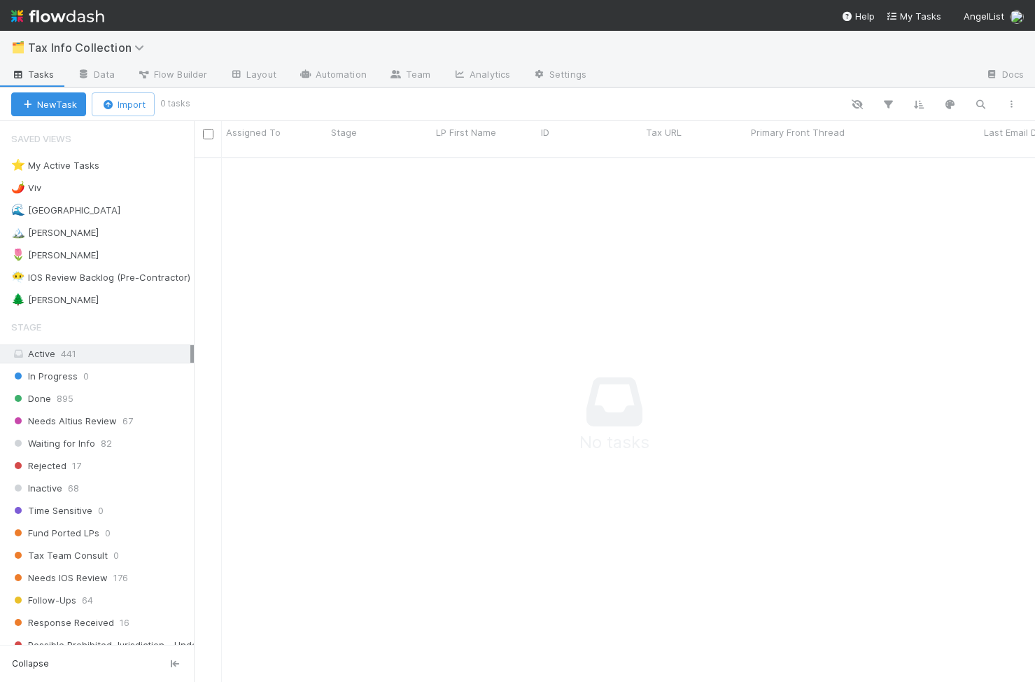
scroll to position [535, 841]
click at [111, 188] on div "🌶️ Viv 7" at bounding box center [102, 187] width 183 height 17
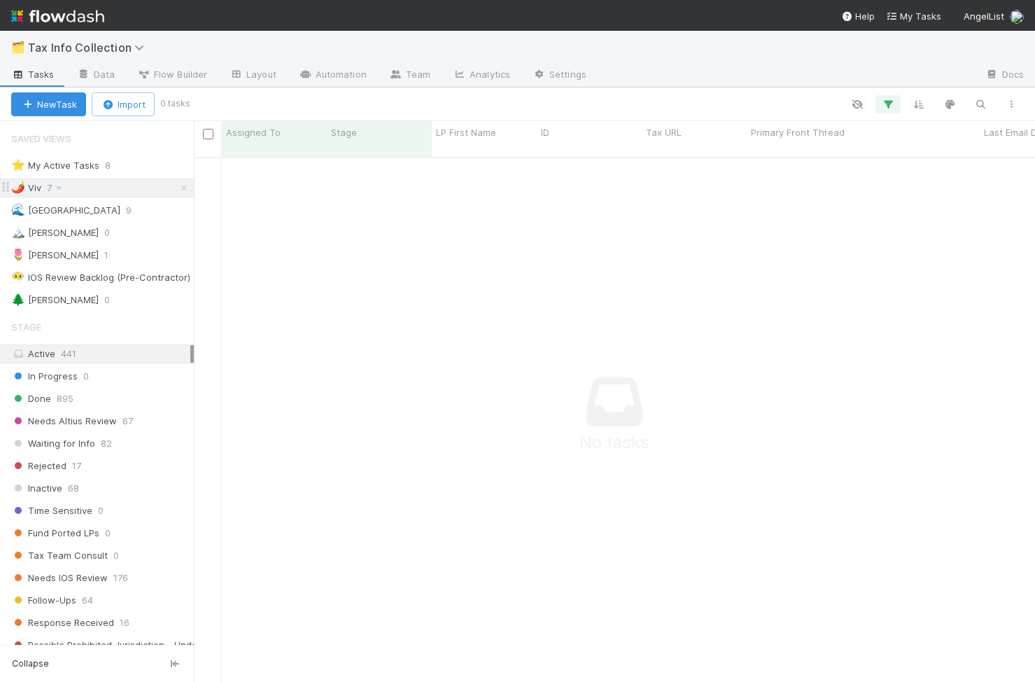
scroll to position [535, 841]
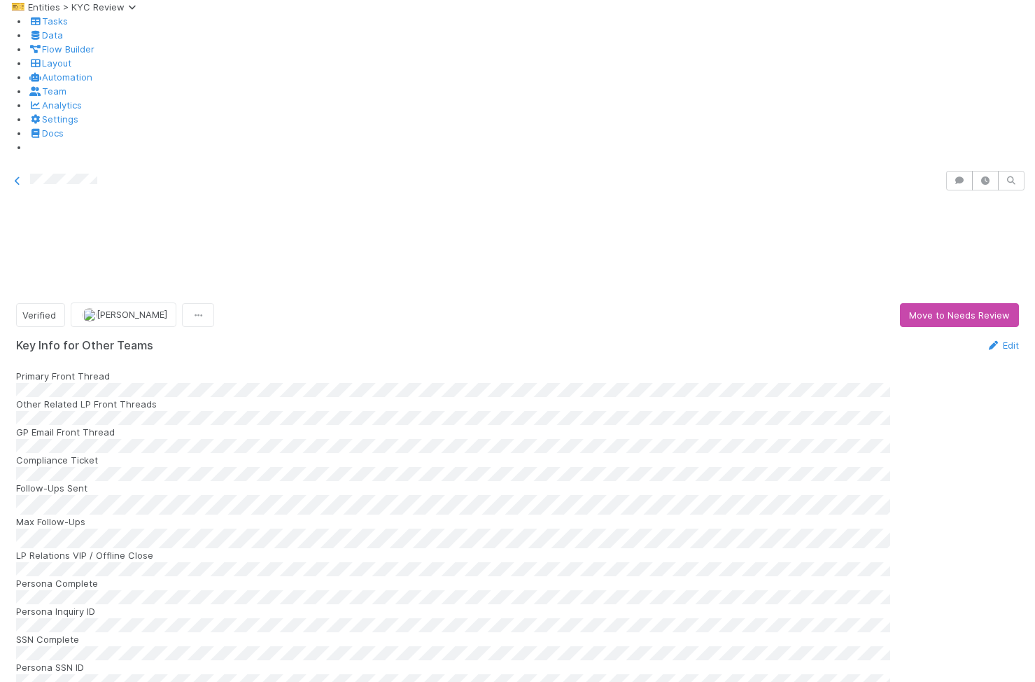
scroll to position [2758, 0]
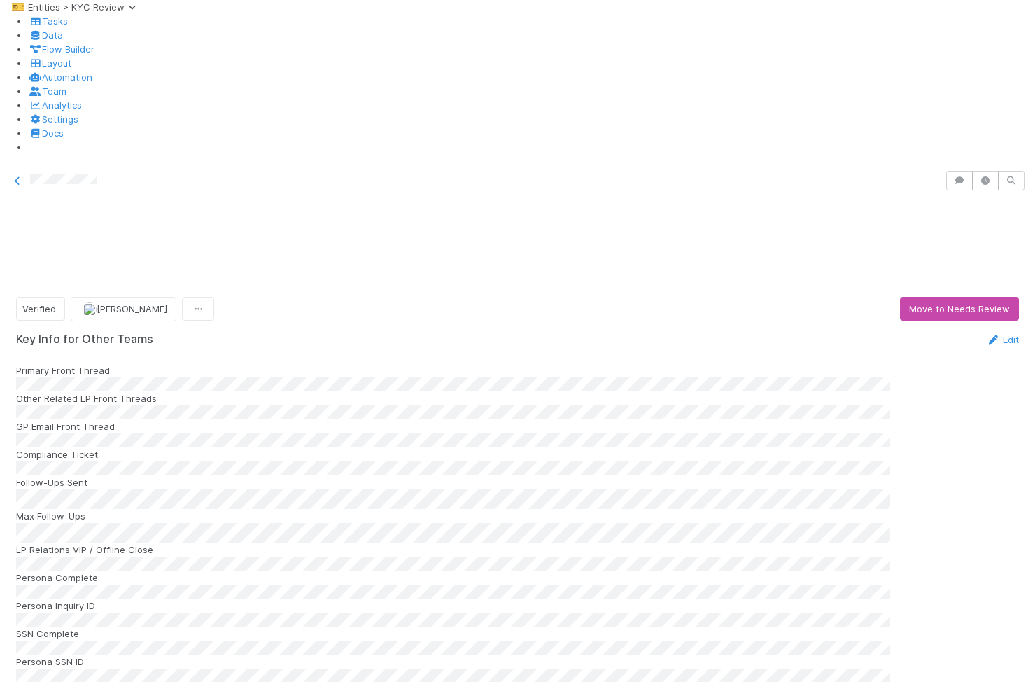
click at [28, 171] on div at bounding box center [517, 181] width 1035 height 20
